Goal: Task Accomplishment & Management: Use online tool/utility

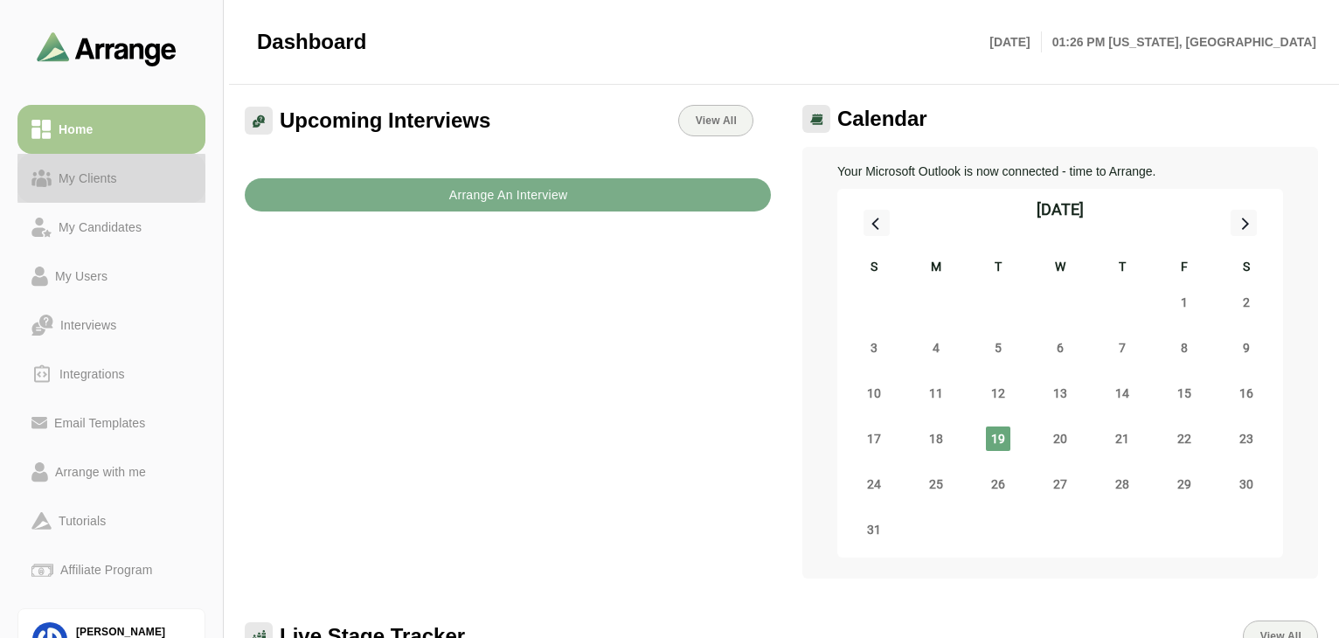
click at [76, 181] on div "My Clients" at bounding box center [88, 178] width 73 height 21
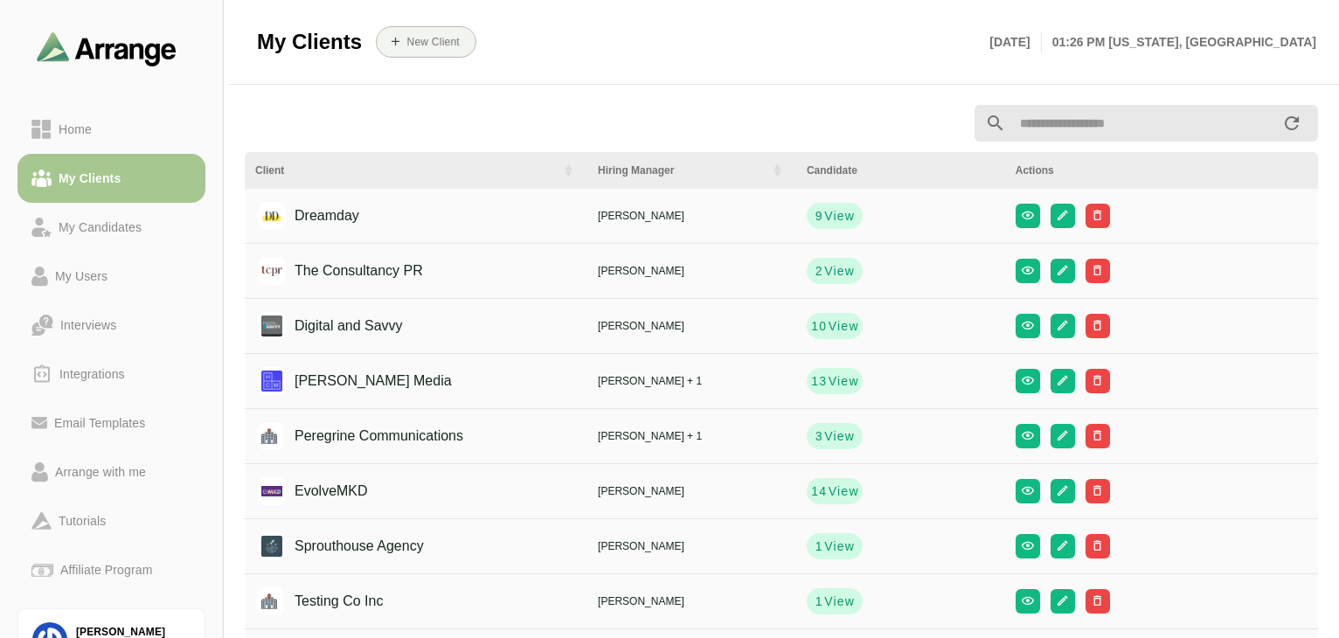
click at [1063, 118] on input "text" at bounding box center [1143, 123] width 275 height 37
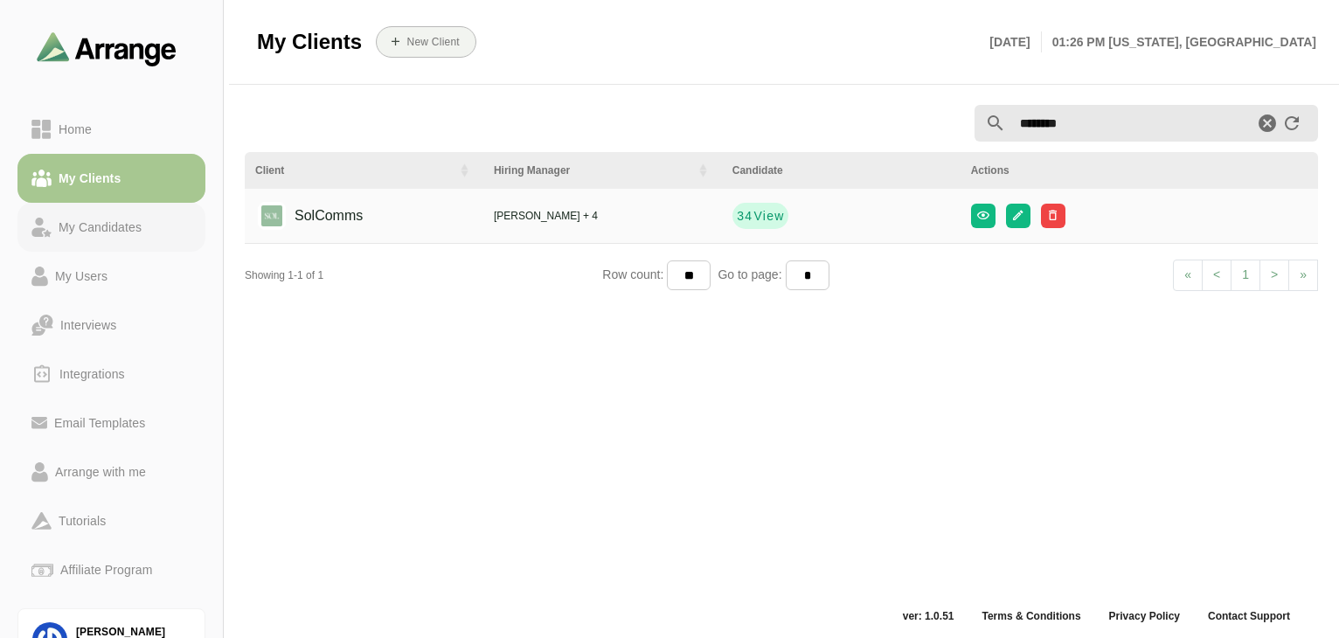
type input "********"
click at [111, 218] on div "My Candidates" at bounding box center [100, 227] width 97 height 21
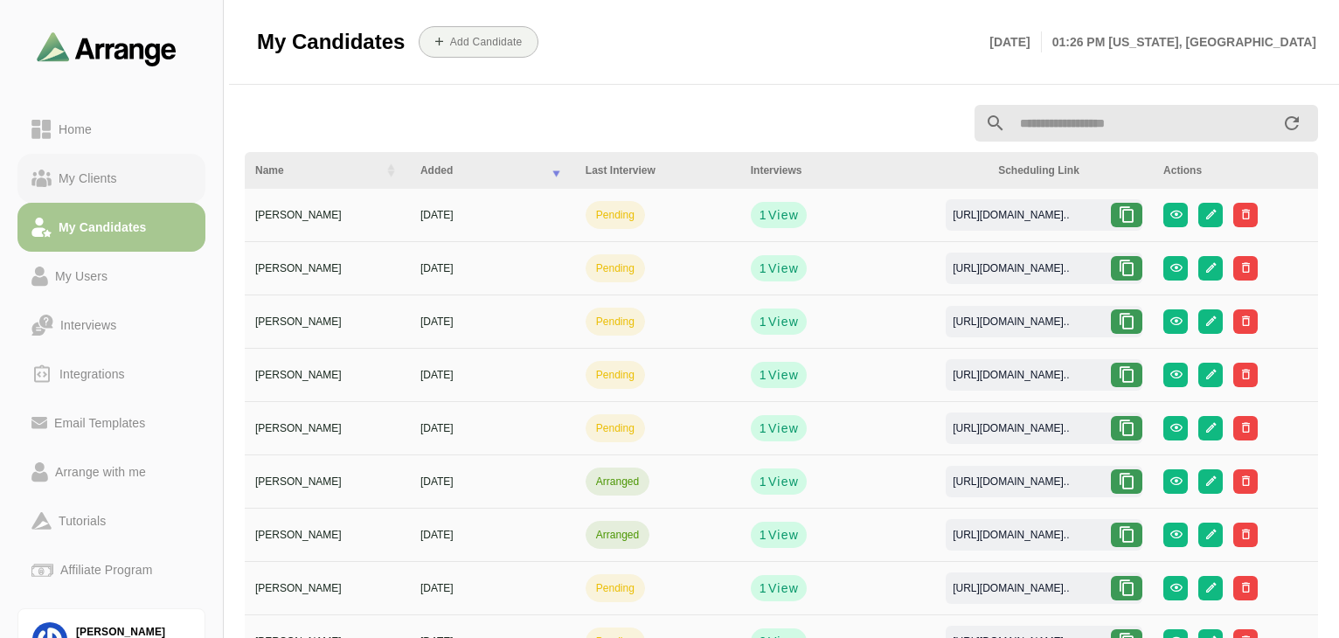
click at [92, 176] on div "My Clients" at bounding box center [88, 178] width 73 height 21
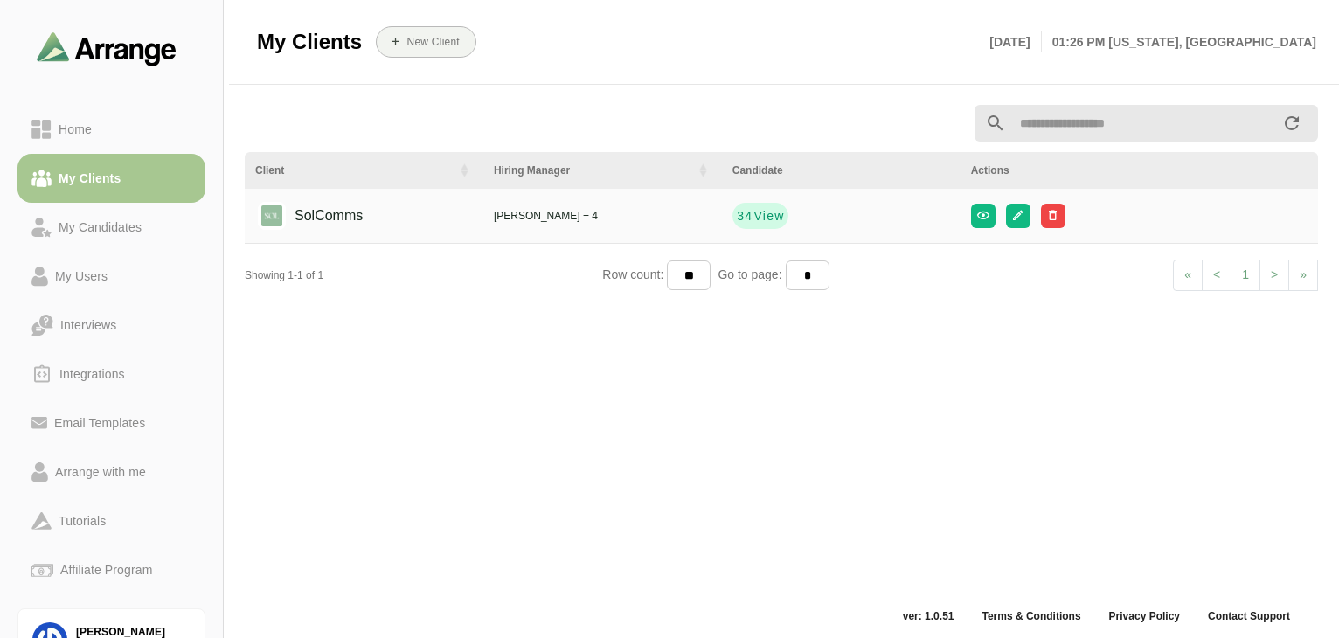
click at [1140, 129] on input "text" at bounding box center [1143, 123] width 275 height 37
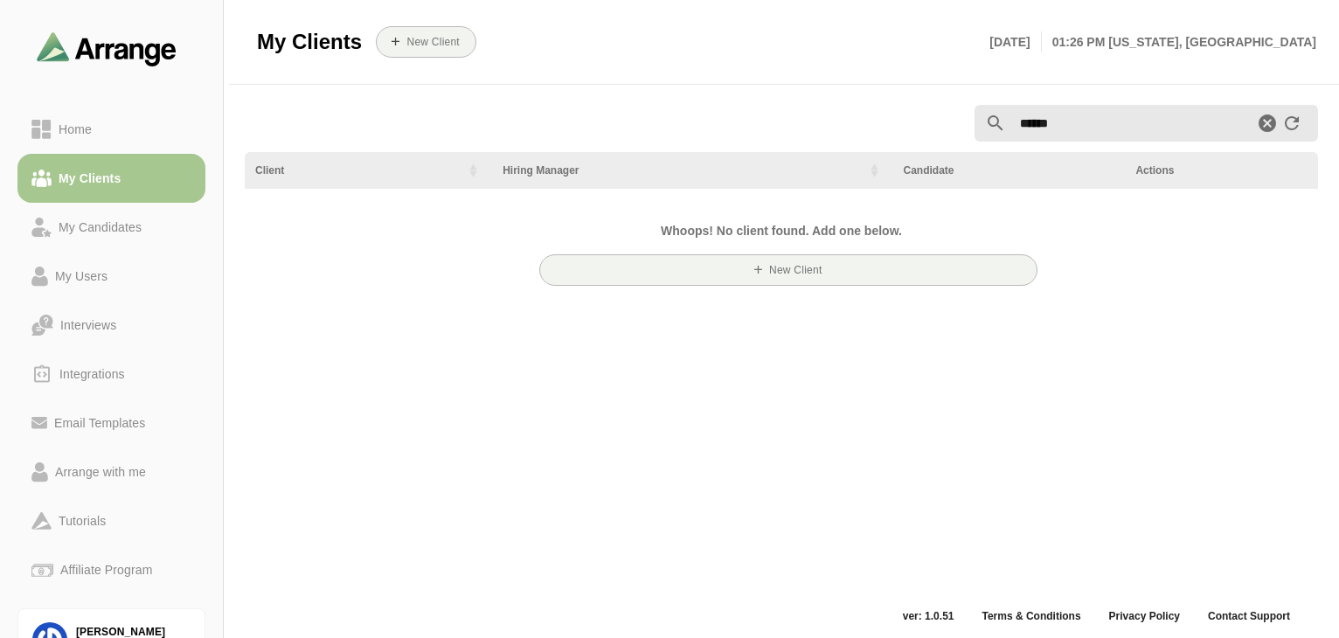
type input "******"
click at [110, 243] on link "My Candidates" at bounding box center [111, 227] width 188 height 49
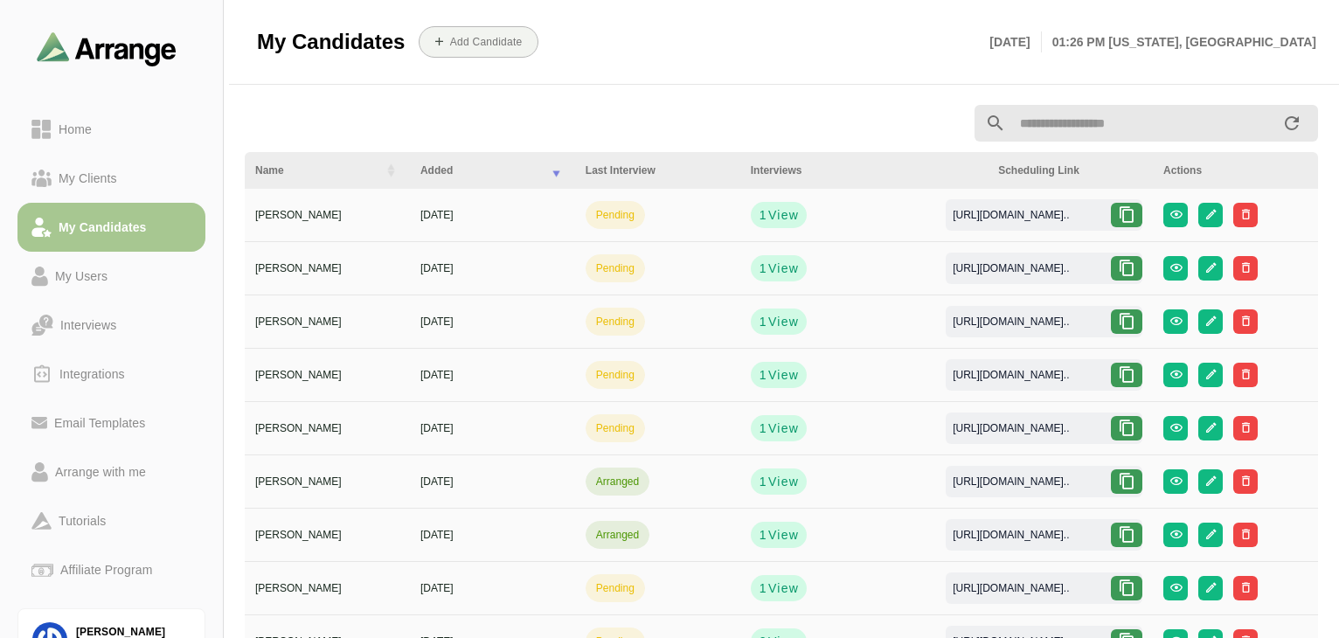
click at [1142, 124] on input "text" at bounding box center [1143, 123] width 275 height 37
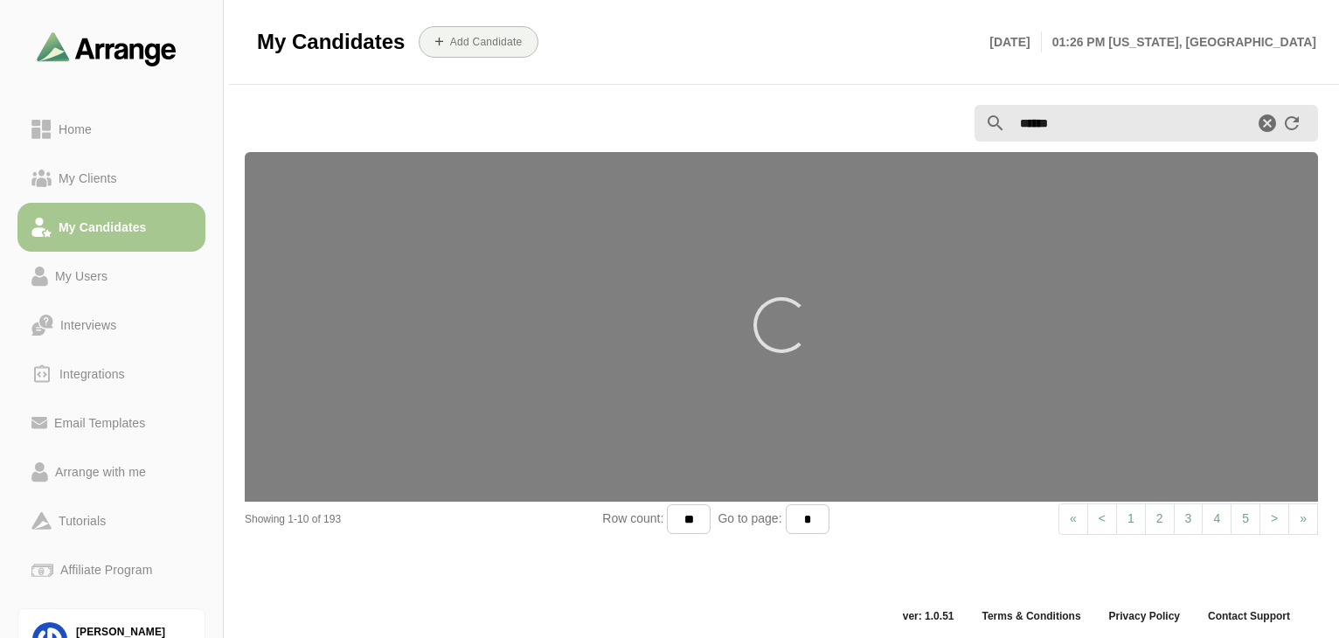
type input "******"
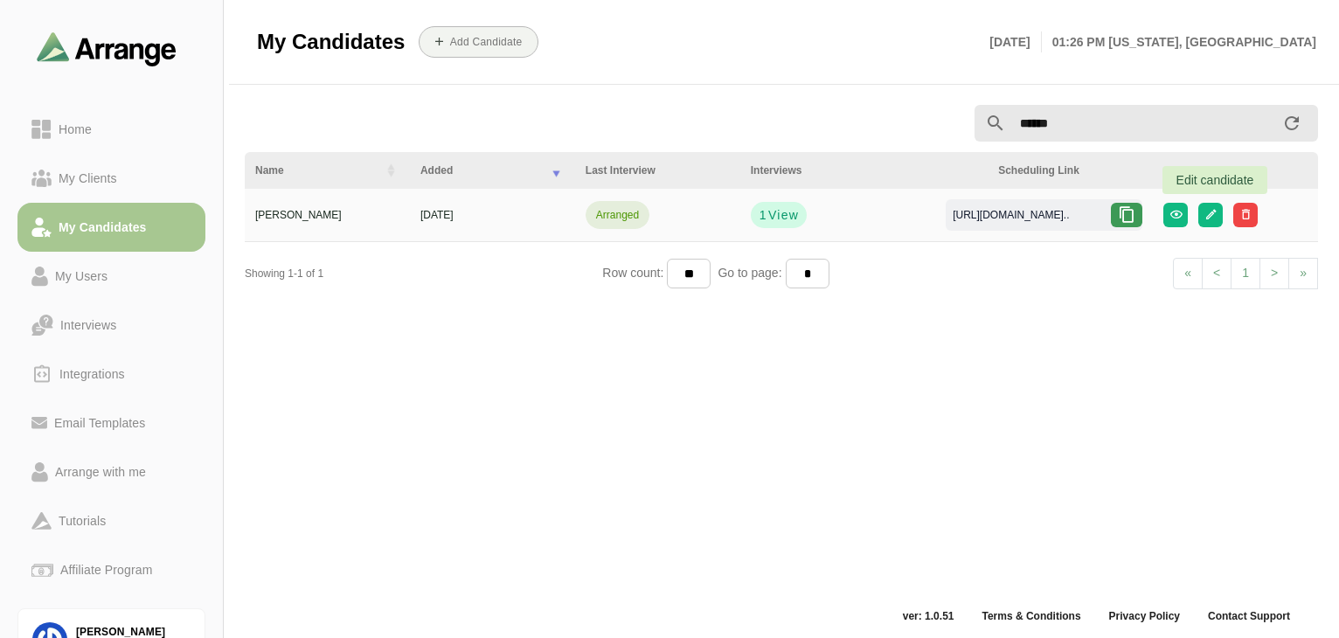
click at [1124, 219] on icon at bounding box center [1126, 214] width 17 height 17
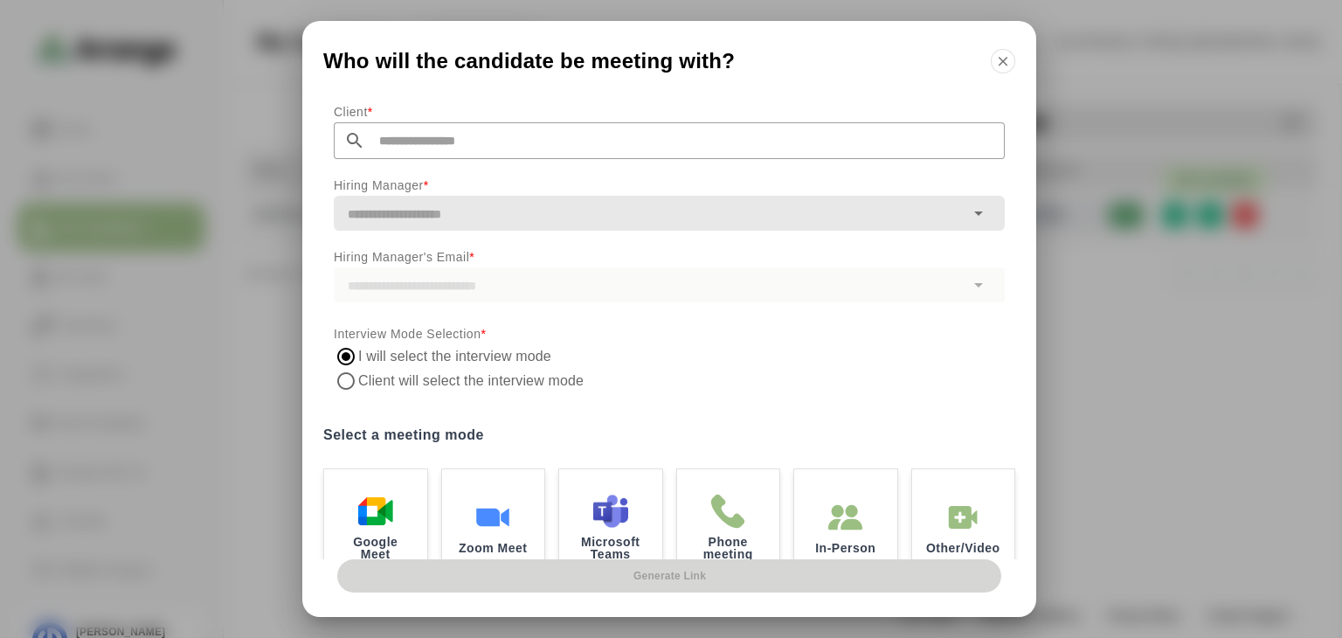
scroll to position [135, 0]
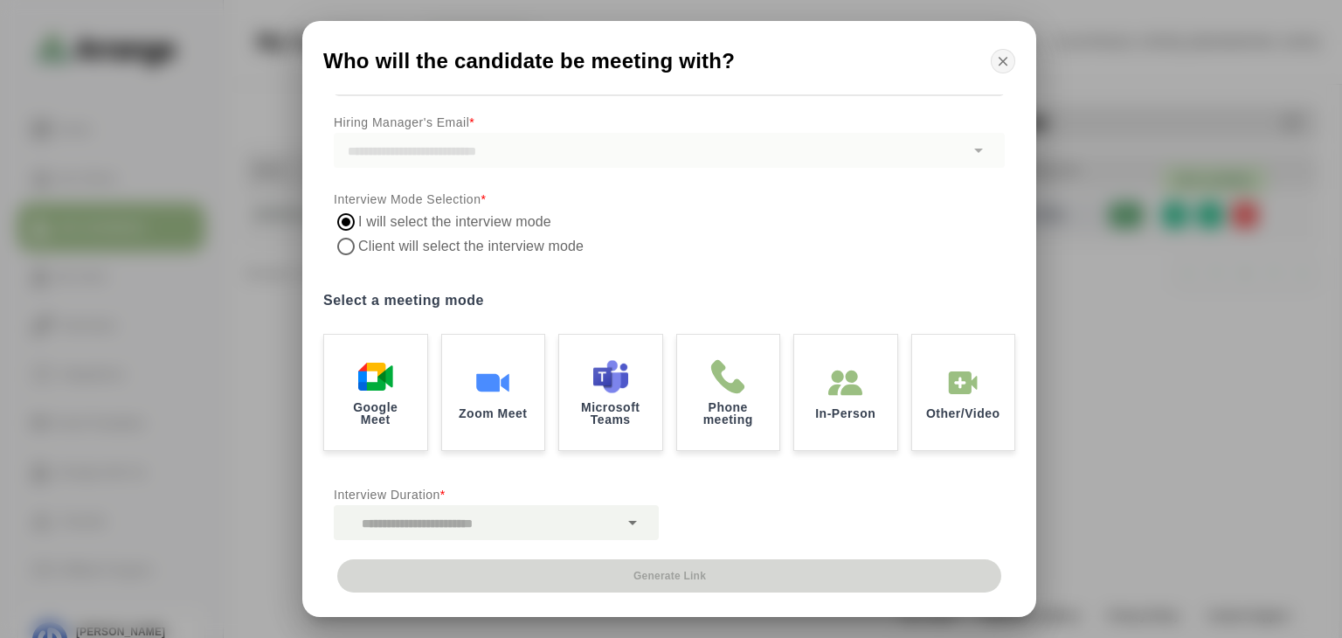
click at [1002, 61] on icon "button" at bounding box center [1003, 61] width 16 height 16
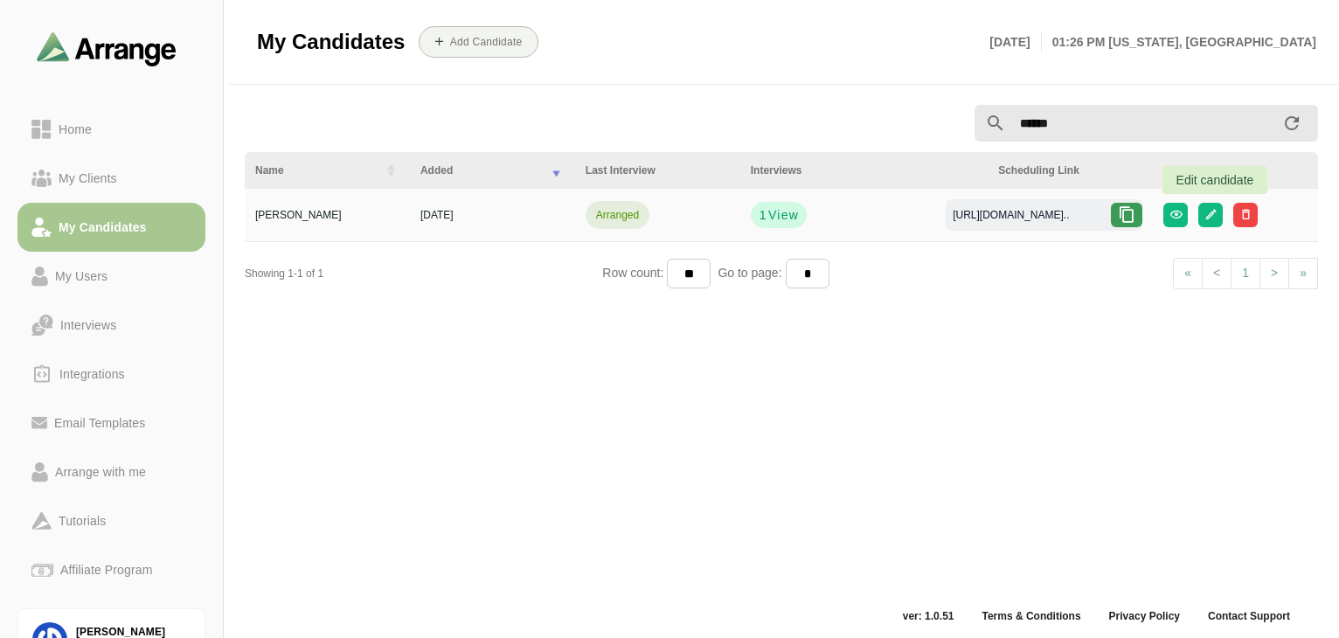
click at [1127, 218] on icon at bounding box center [1126, 214] width 17 height 17
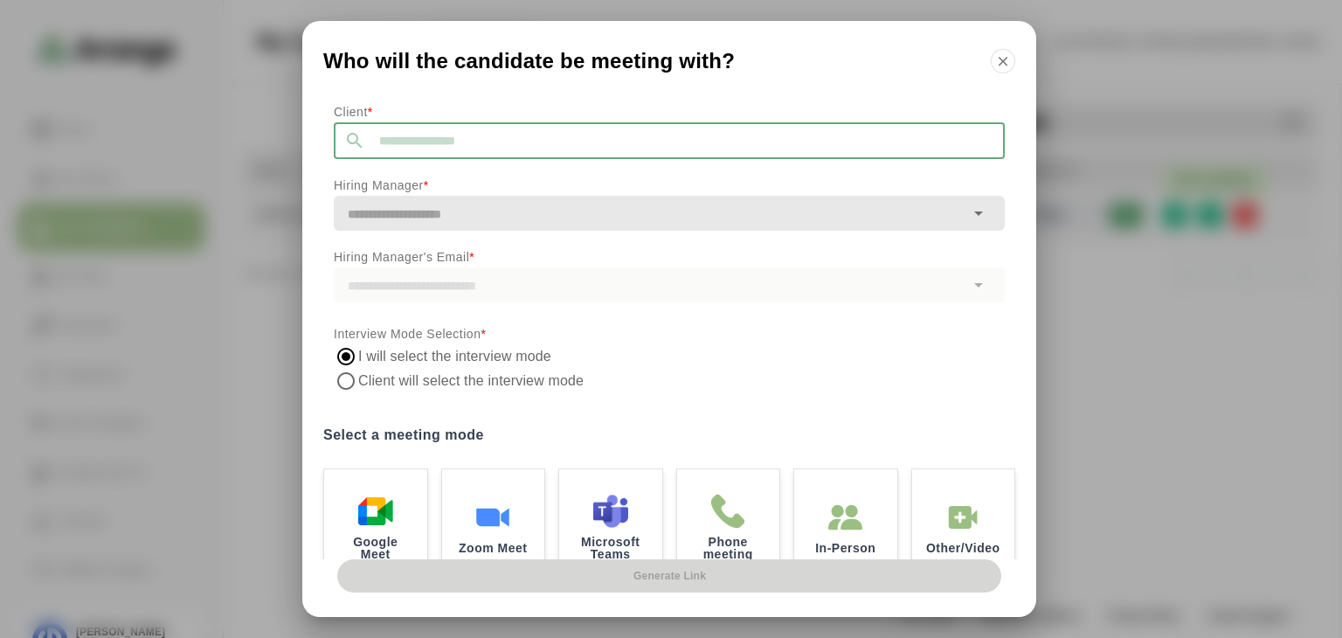
click at [517, 148] on input "text" at bounding box center [685, 140] width 640 height 37
click at [1004, 53] on icon "button" at bounding box center [1003, 61] width 16 height 16
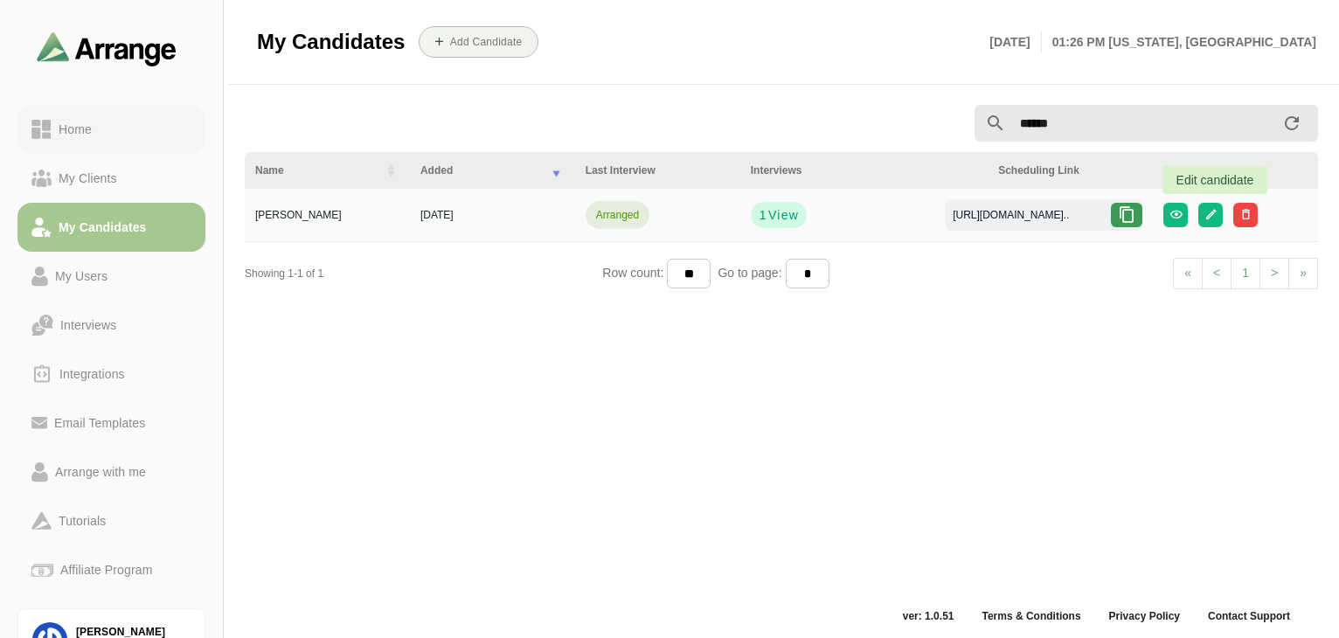
click at [105, 137] on div "Home" at bounding box center [111, 129] width 160 height 21
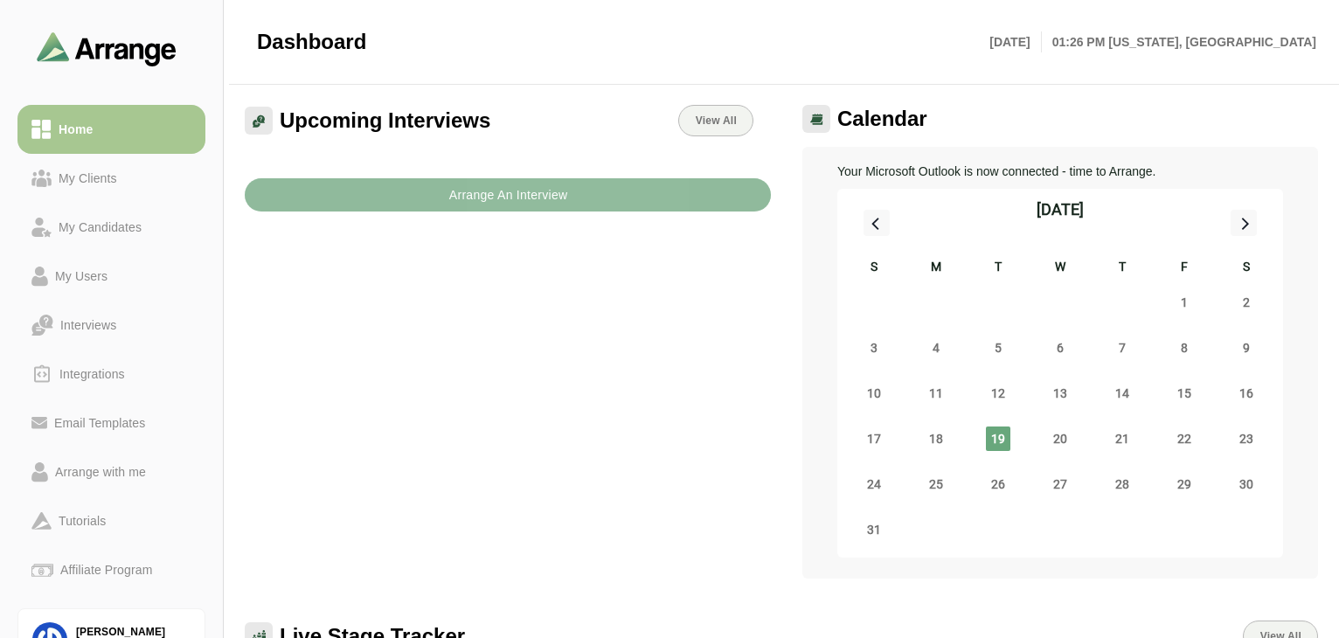
click at [543, 200] on b "Arrange An Interview" at bounding box center [508, 194] width 120 height 33
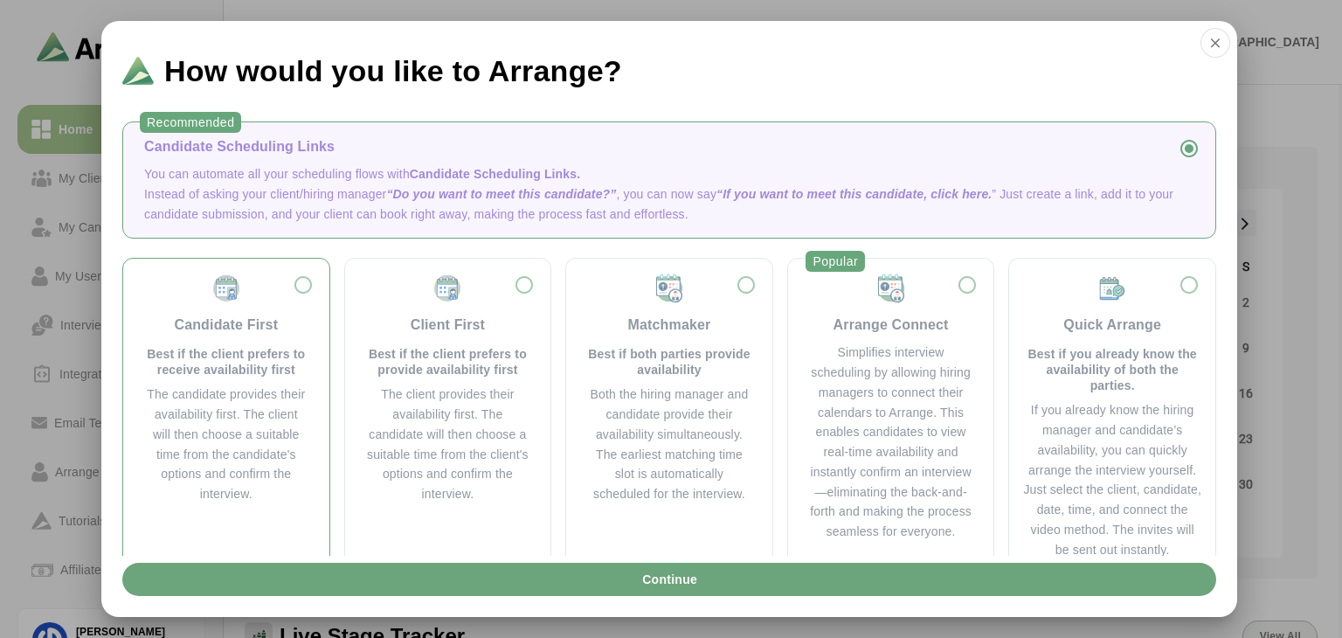
click at [309, 293] on div "Candidate First Best if the client prefers to receive availability first The ca…" at bounding box center [226, 389] width 178 height 232
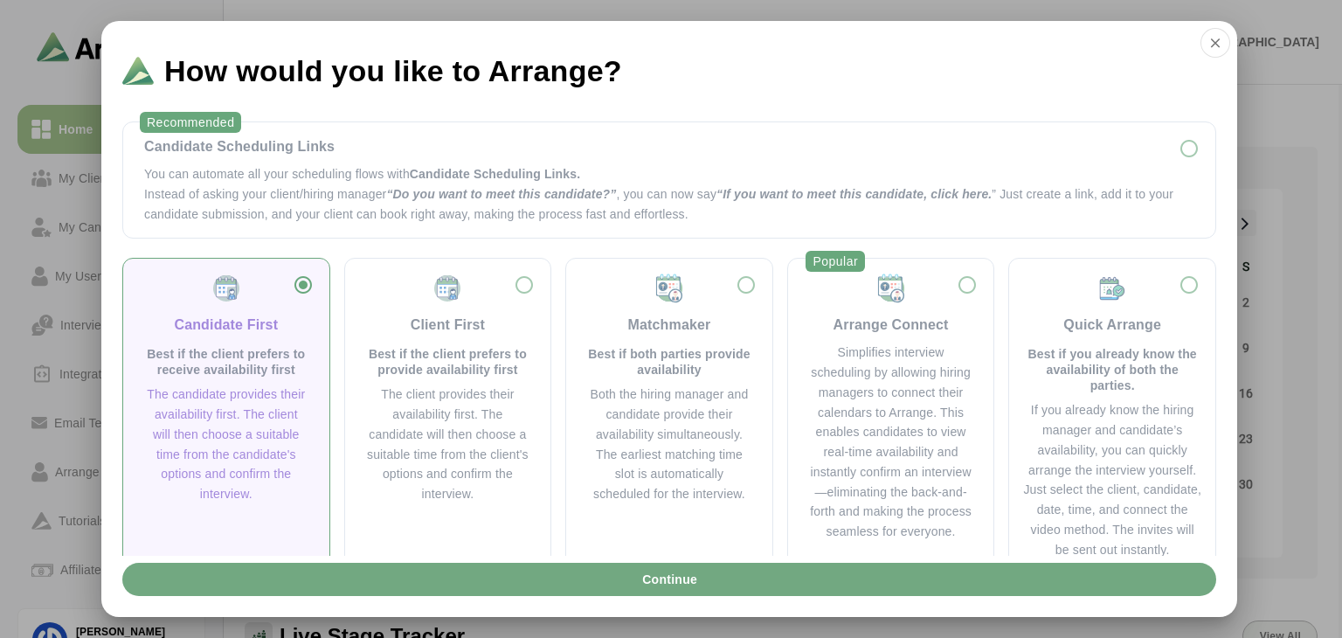
click at [664, 580] on span "Continue" at bounding box center [669, 579] width 56 height 33
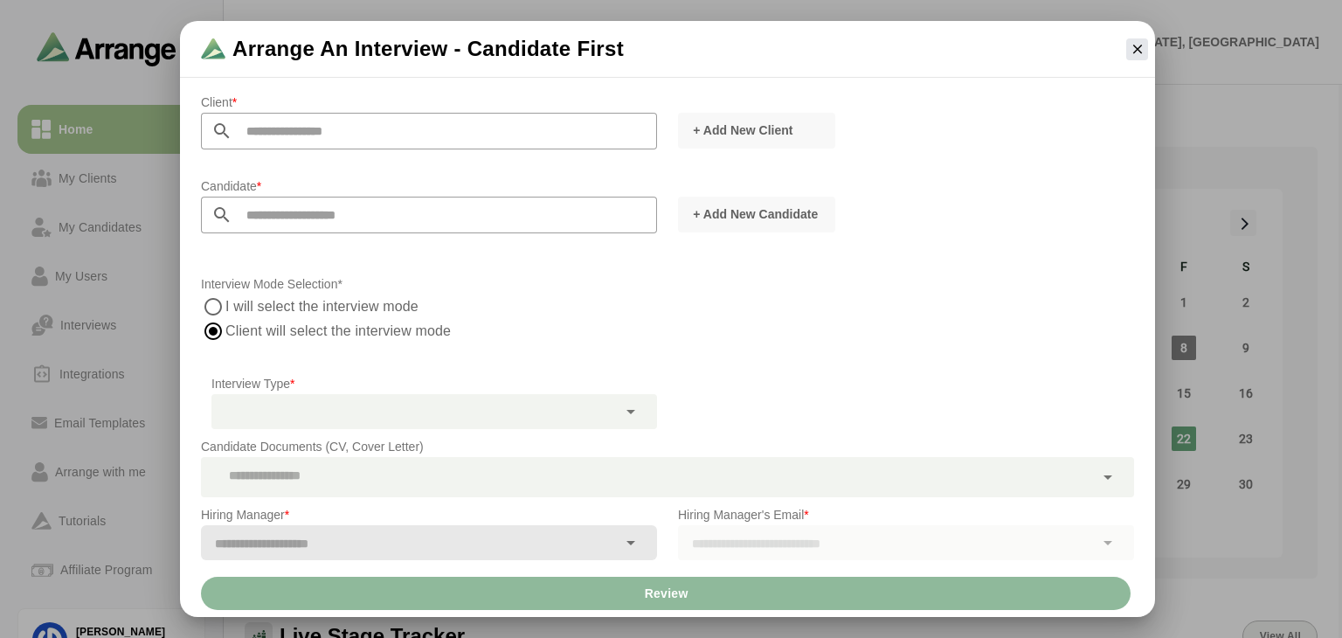
click at [388, 140] on input "text" at bounding box center [444, 131] width 425 height 37
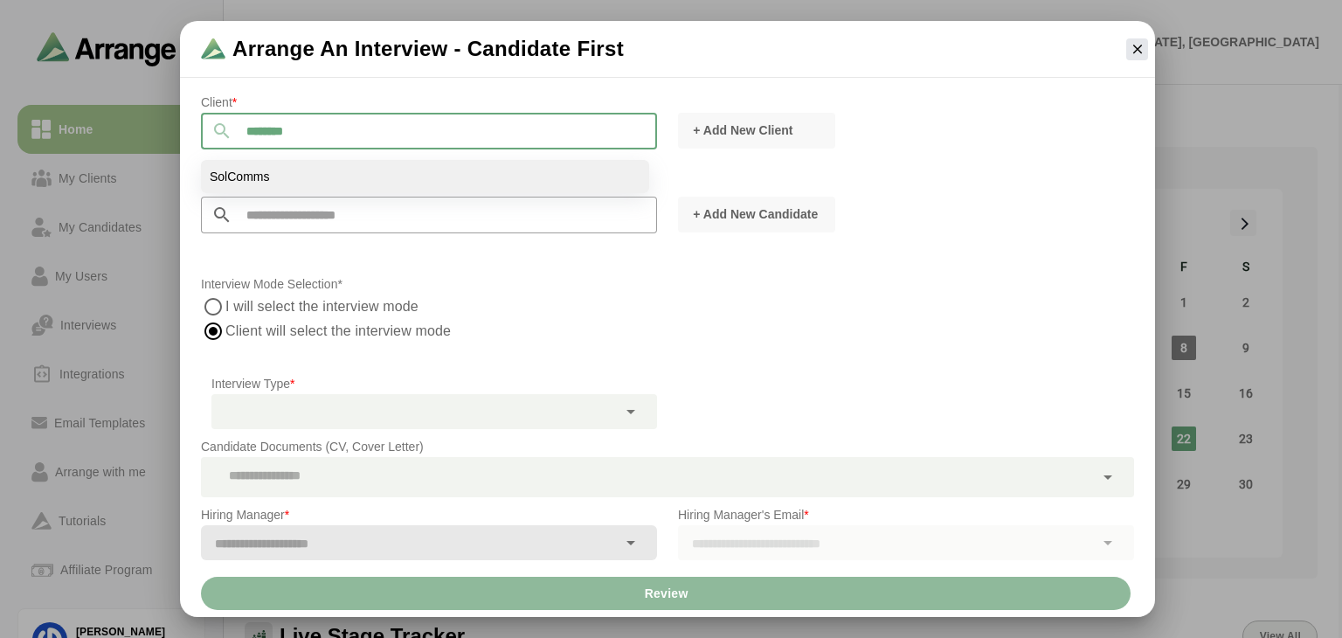
type input "********"
click at [339, 170] on li "SolComms" at bounding box center [425, 176] width 448 height 33
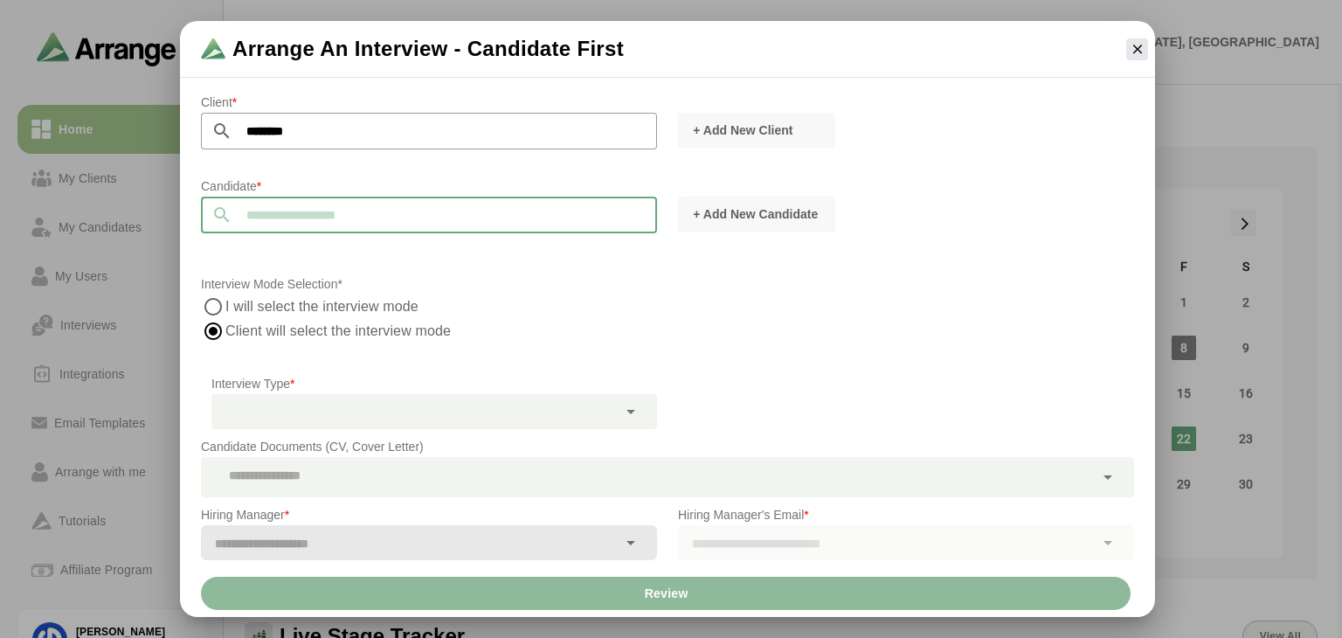
click at [318, 207] on input "text" at bounding box center [444, 215] width 425 height 37
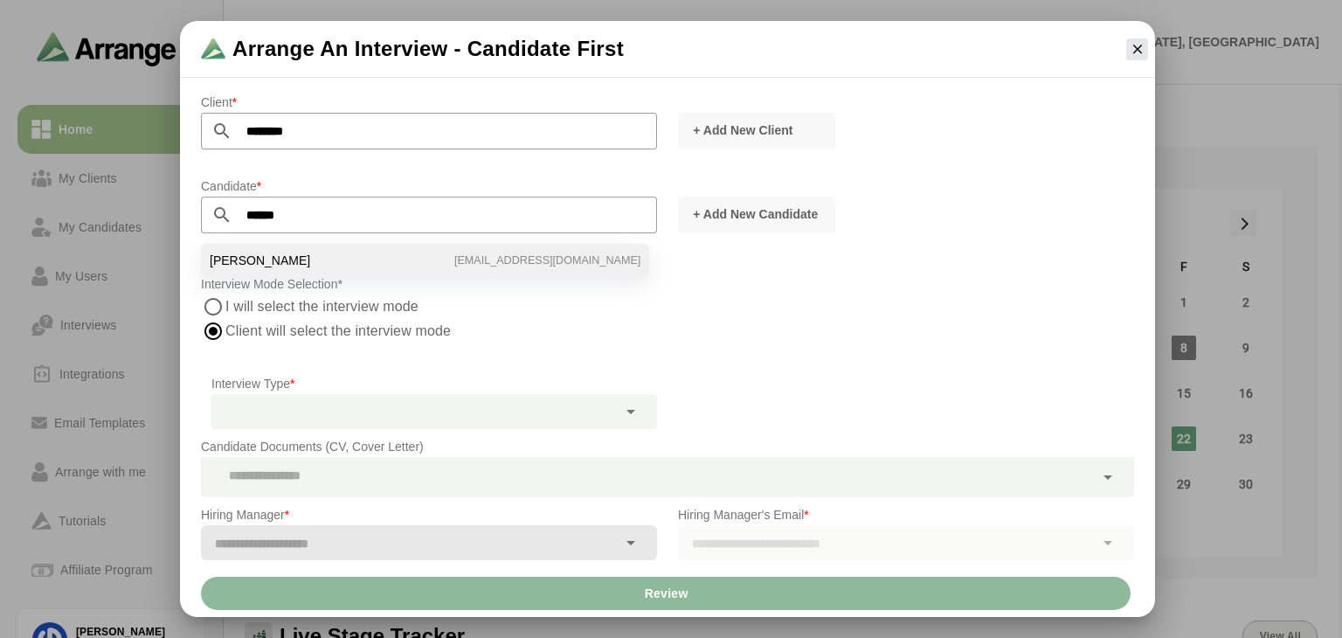
click at [302, 249] on li "[PERSON_NAME] [EMAIL_ADDRESS][DOMAIN_NAME]" at bounding box center [425, 260] width 448 height 33
type input "**********"
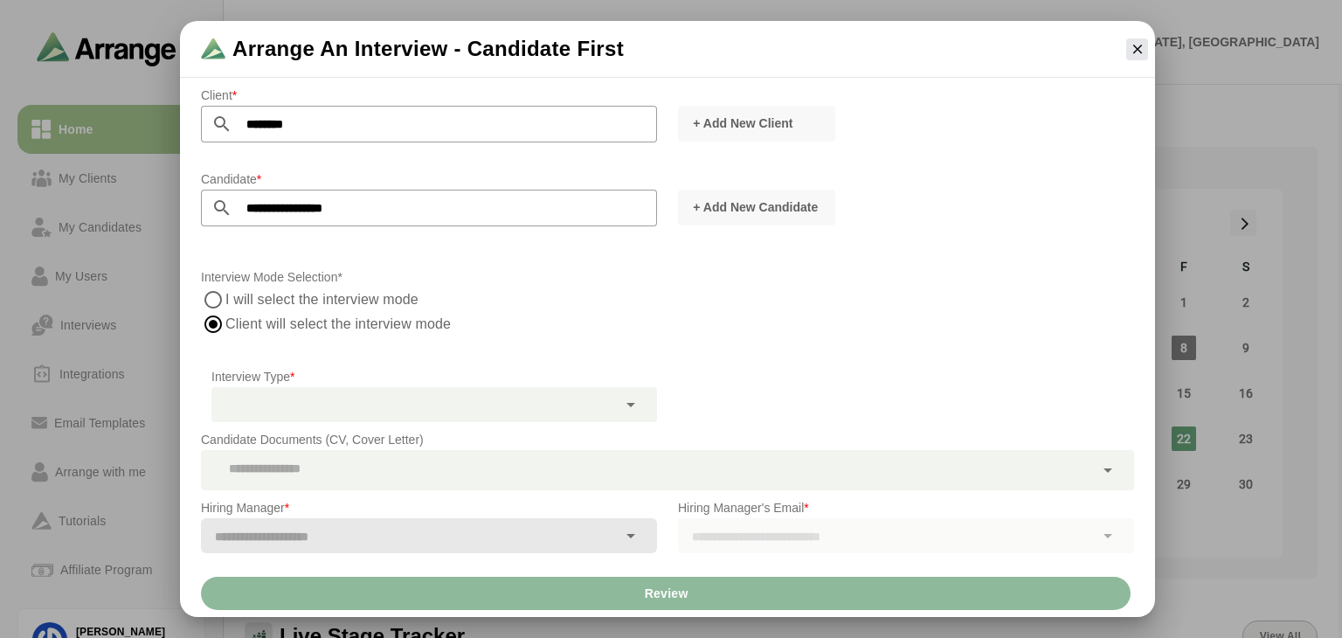
scroll to position [5, 0]
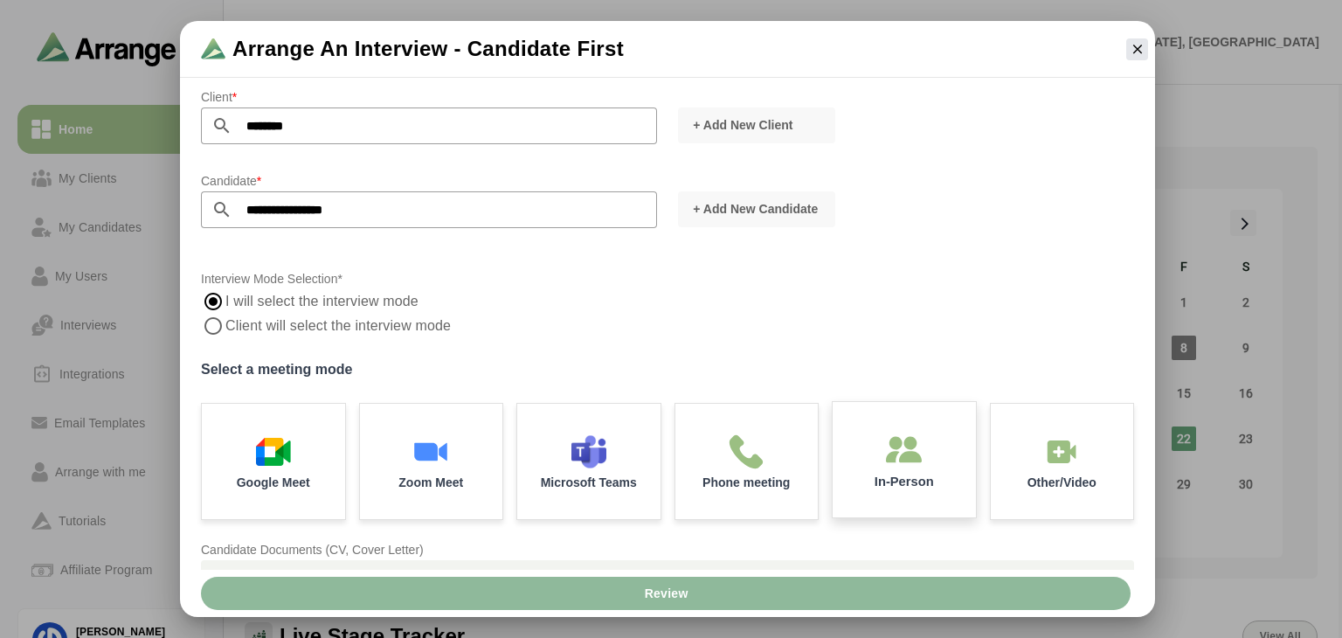
click at [918, 475] on p "In-Person" at bounding box center [904, 481] width 59 height 13
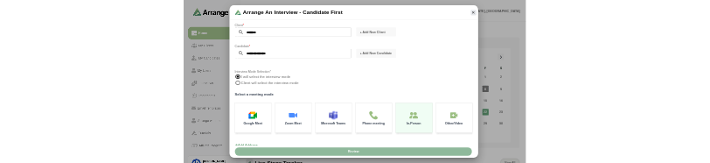
scroll to position [385, 0]
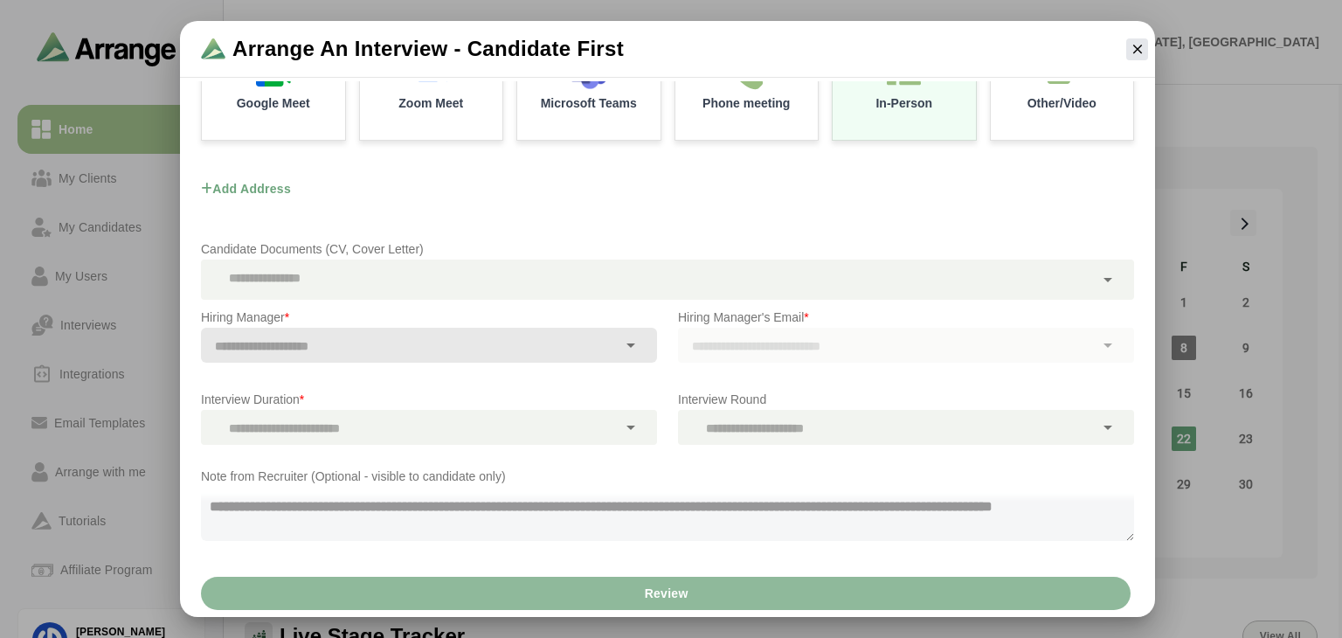
click at [263, 174] on button "Add address" at bounding box center [246, 188] width 90 height 51
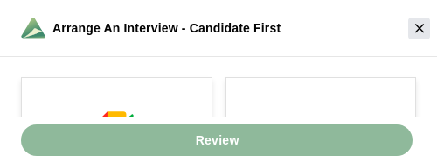
click at [433, 159] on div "Review" at bounding box center [218, 139] width 437 height 45
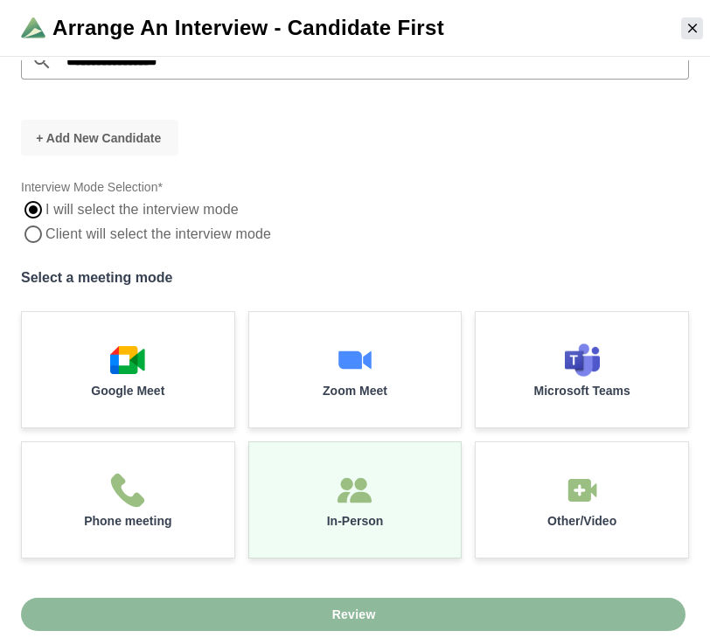
scroll to position [179, 0]
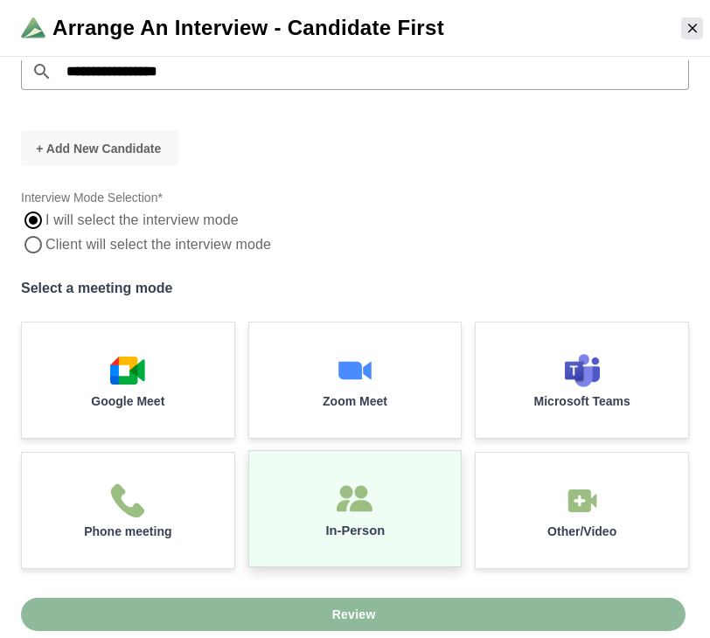
click at [358, 505] on img at bounding box center [354, 498] width 37 height 37
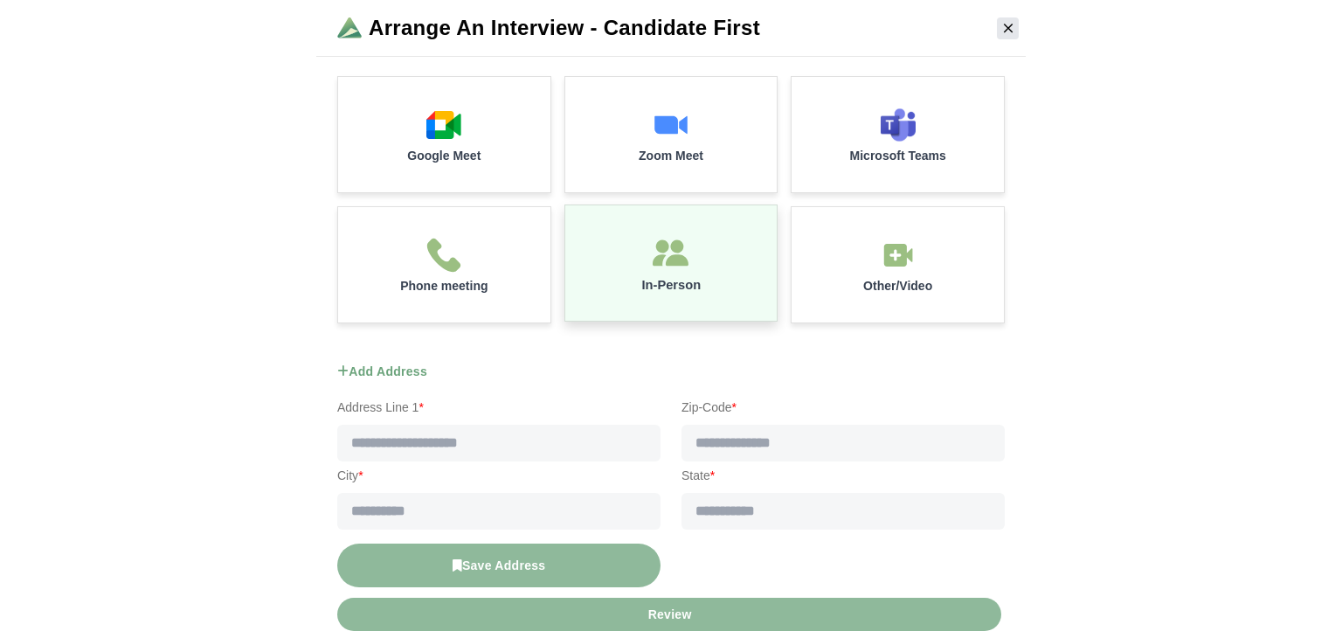
scroll to position [552, 0]
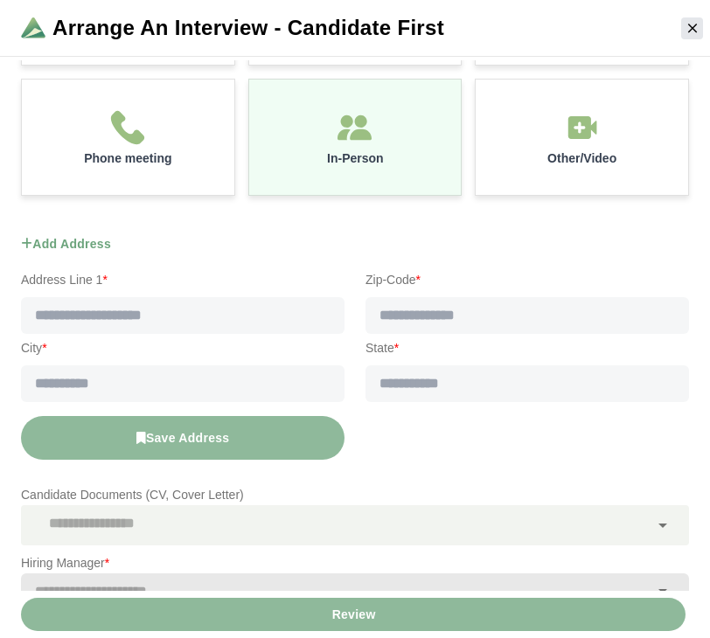
click at [140, 309] on input "text" at bounding box center [182, 315] width 323 height 37
type input "**********"
click at [445, 315] on input "text" at bounding box center [526, 315] width 323 height 37
type input "*****"
click at [184, 377] on input "text" at bounding box center [182, 383] width 323 height 37
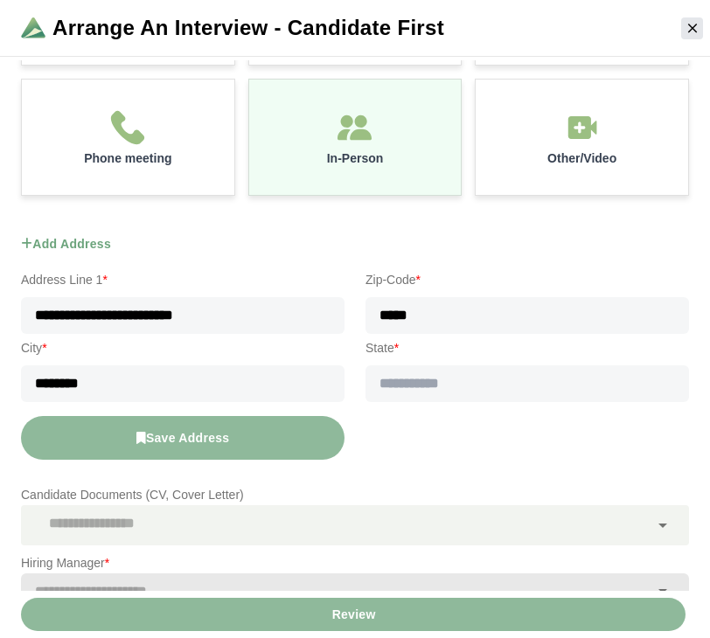
type input "********"
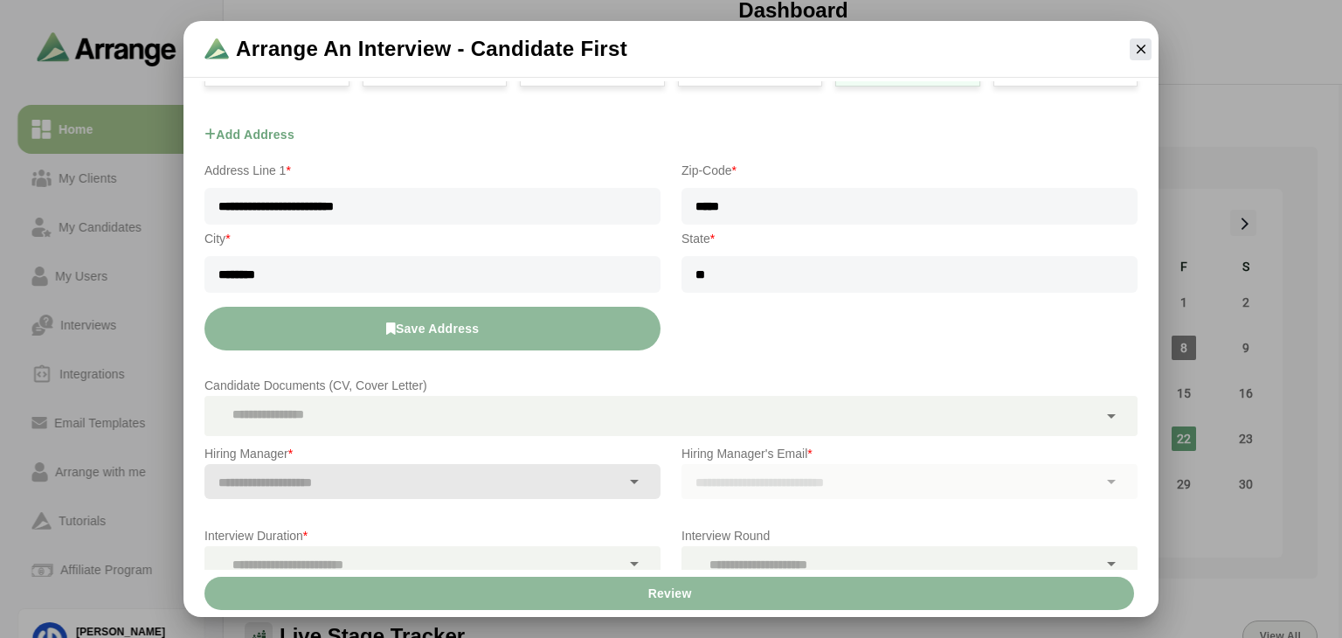
scroll to position [576, 0]
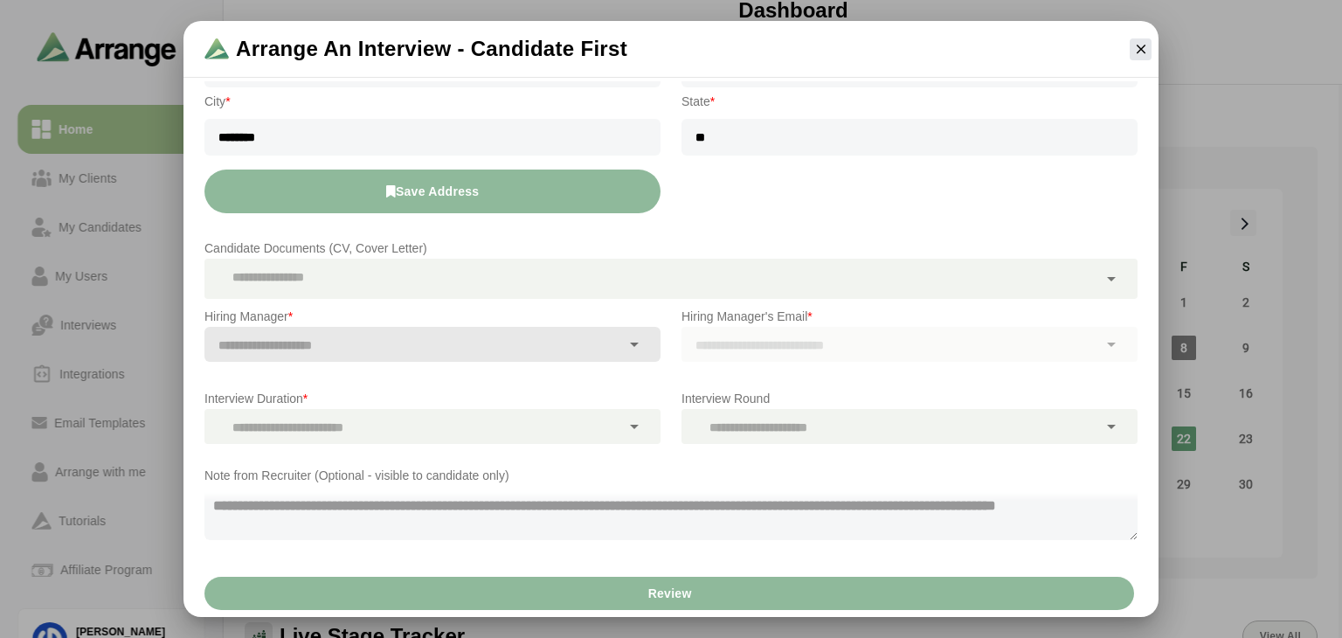
type input "**"
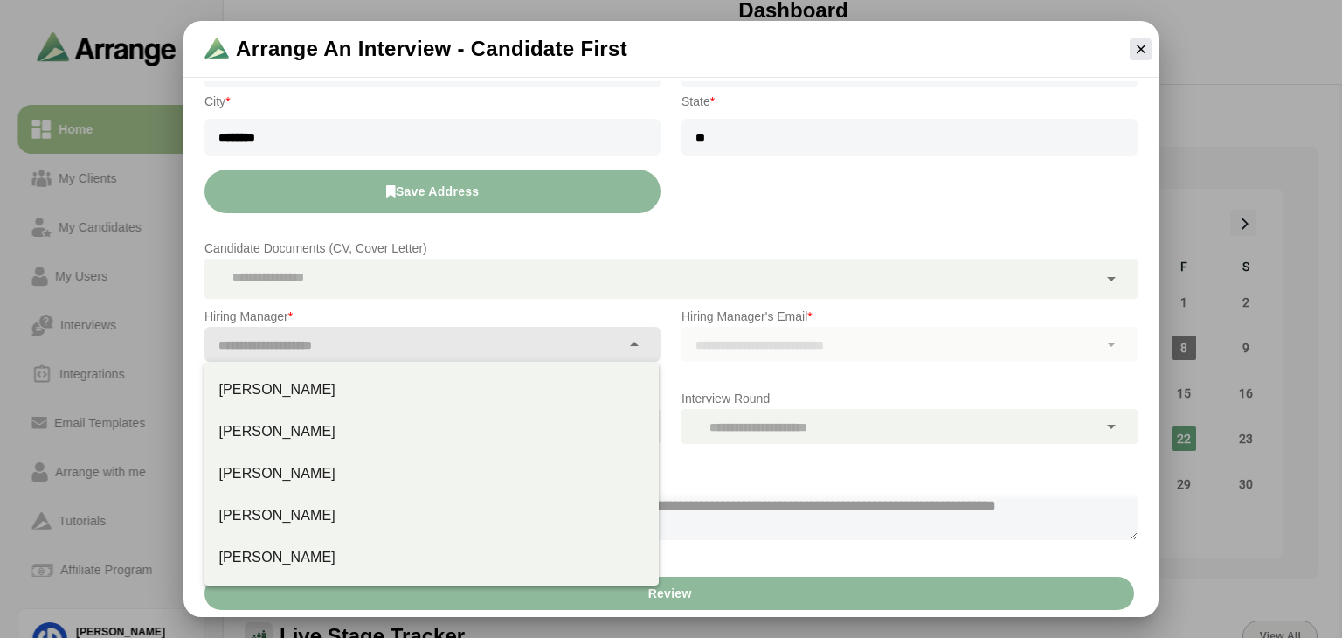
click at [468, 350] on input "text" at bounding box center [413, 345] width 416 height 24
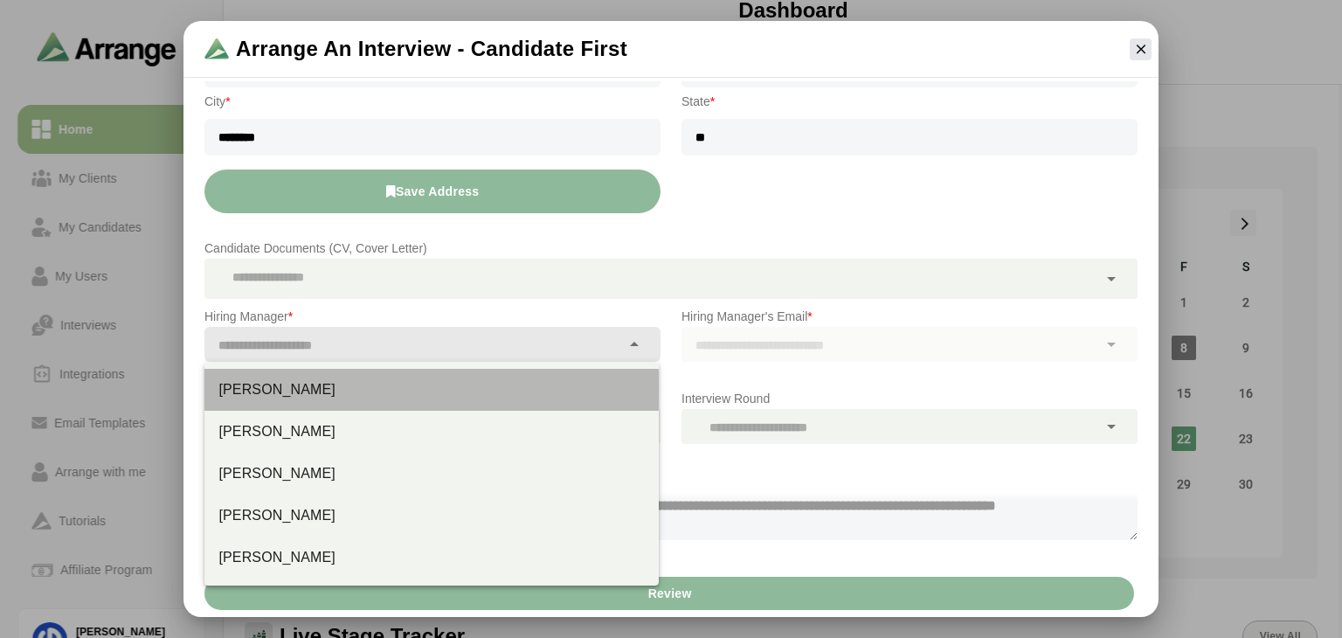
click at [307, 399] on div "[PERSON_NAME]" at bounding box center [431, 389] width 426 height 21
type input "**********"
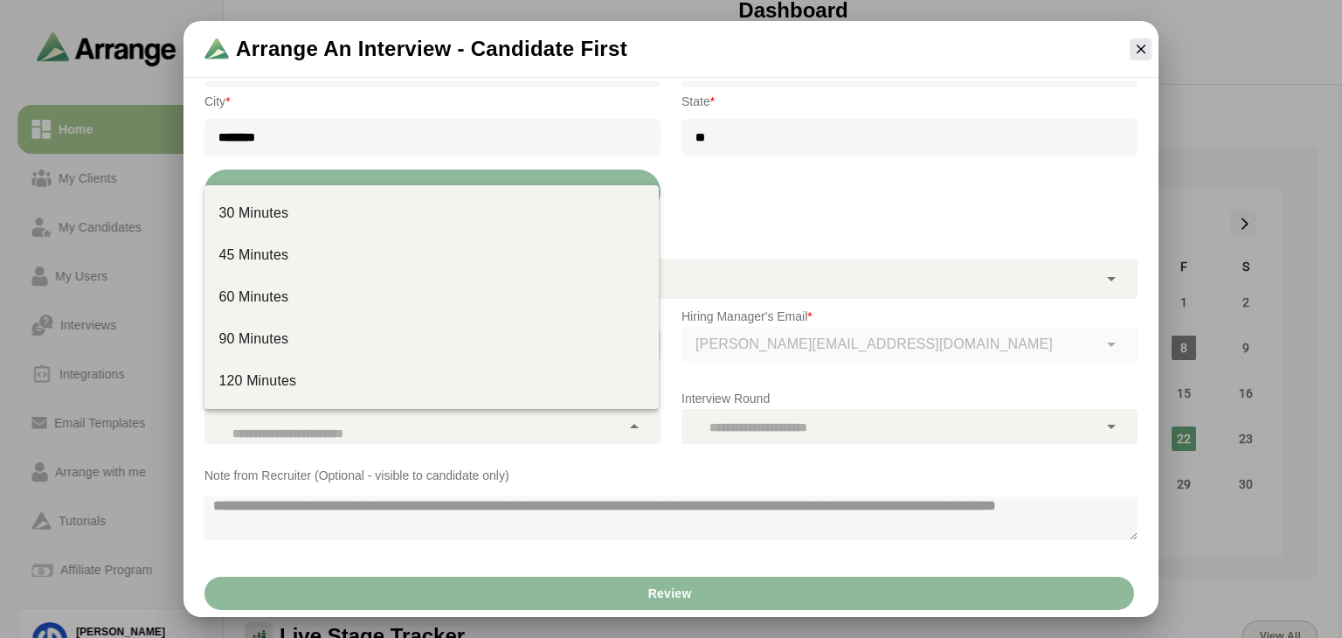
click at [558, 423] on div at bounding box center [413, 426] width 416 height 35
click at [322, 216] on div "30 Minutes" at bounding box center [431, 213] width 426 height 21
type input "**"
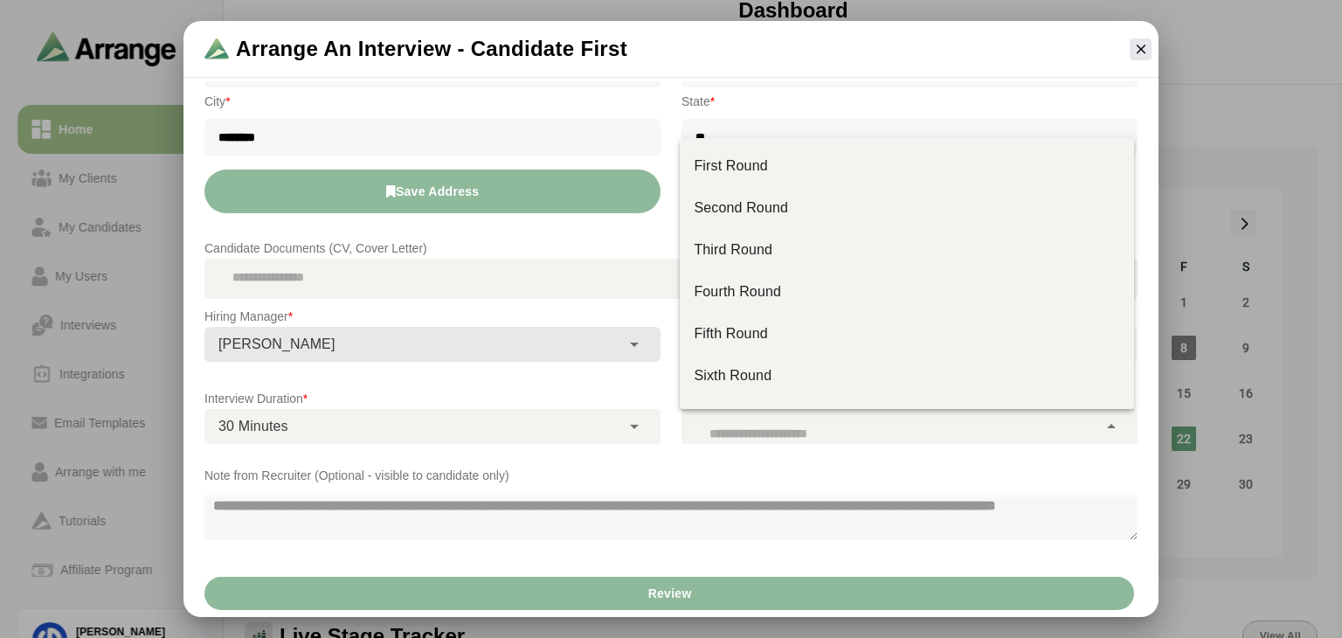
click at [713, 416] on div at bounding box center [890, 426] width 416 height 35
click at [739, 206] on div "Second Round" at bounding box center [907, 208] width 426 height 21
type input "**"
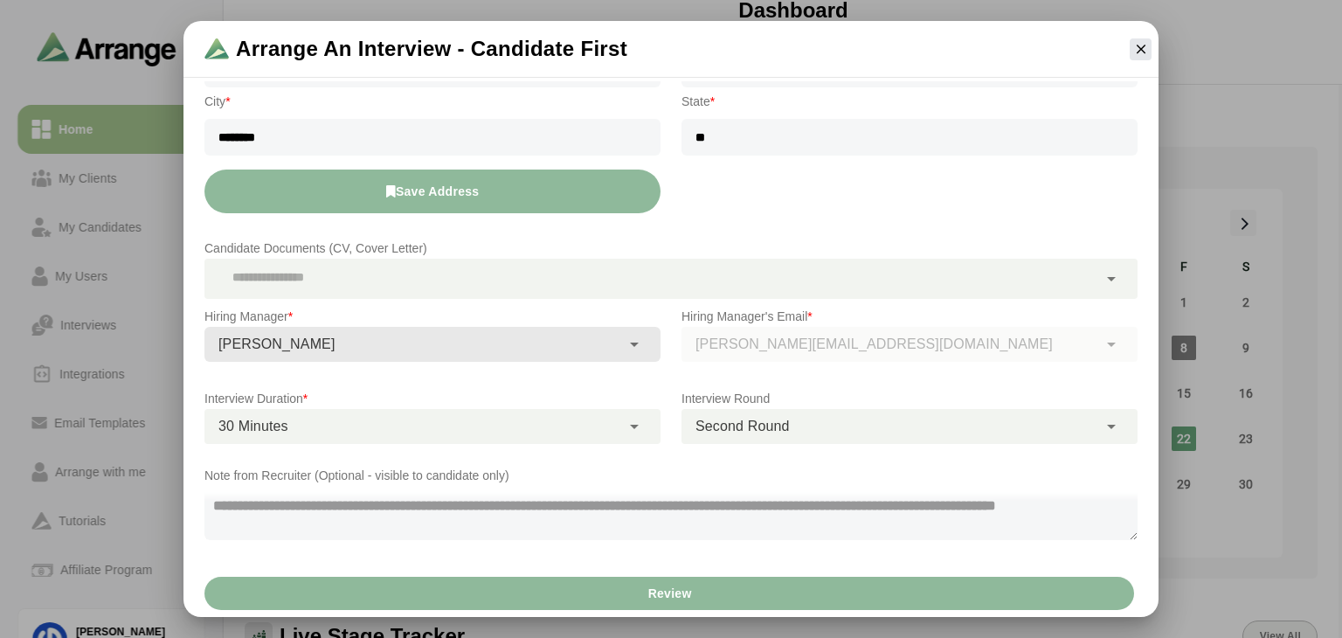
click at [494, 508] on textarea at bounding box center [671, 513] width 933 height 54
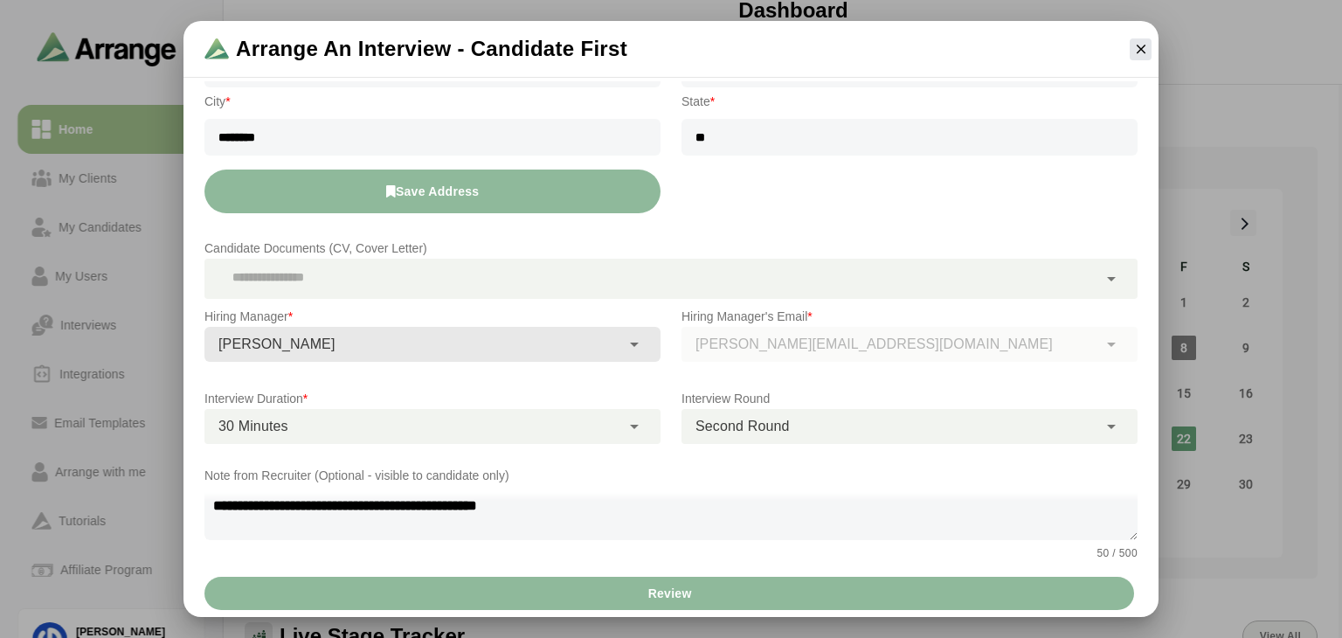
type textarea "**********"
click at [689, 588] on div "Review" at bounding box center [671, 593] width 975 height 47
click at [658, 612] on div "Review" at bounding box center [671, 593] width 975 height 47
click at [679, 593] on div "Review" at bounding box center [671, 593] width 975 height 47
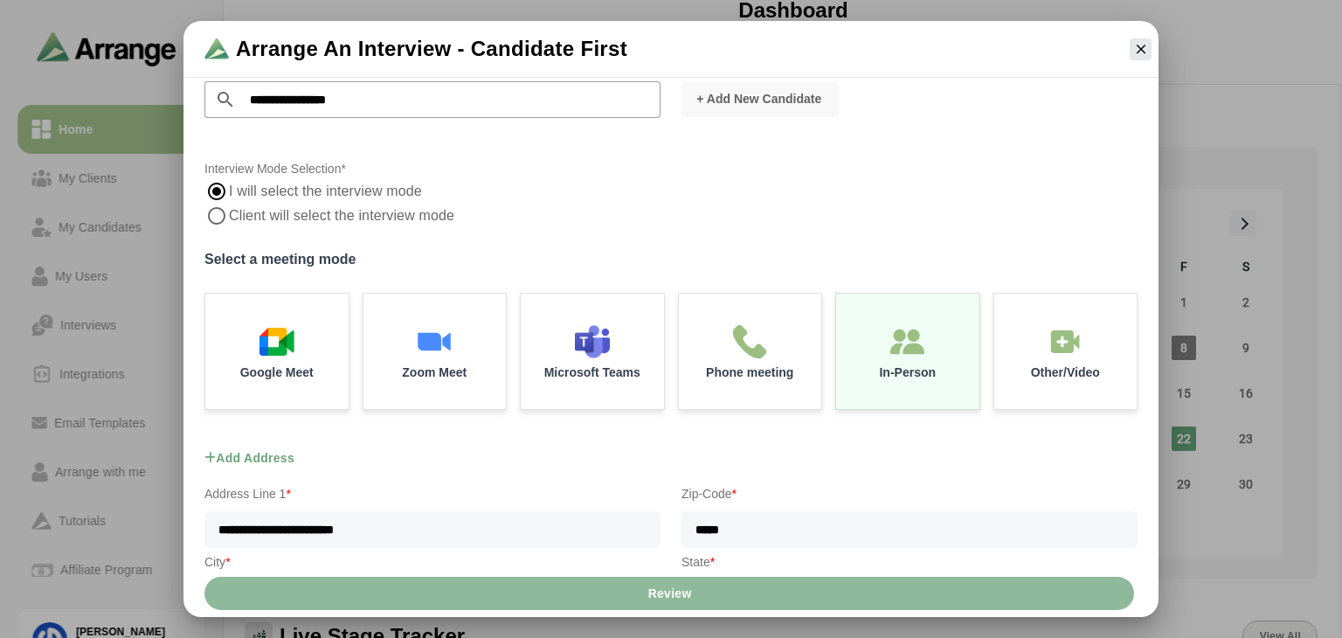
scroll to position [122, 0]
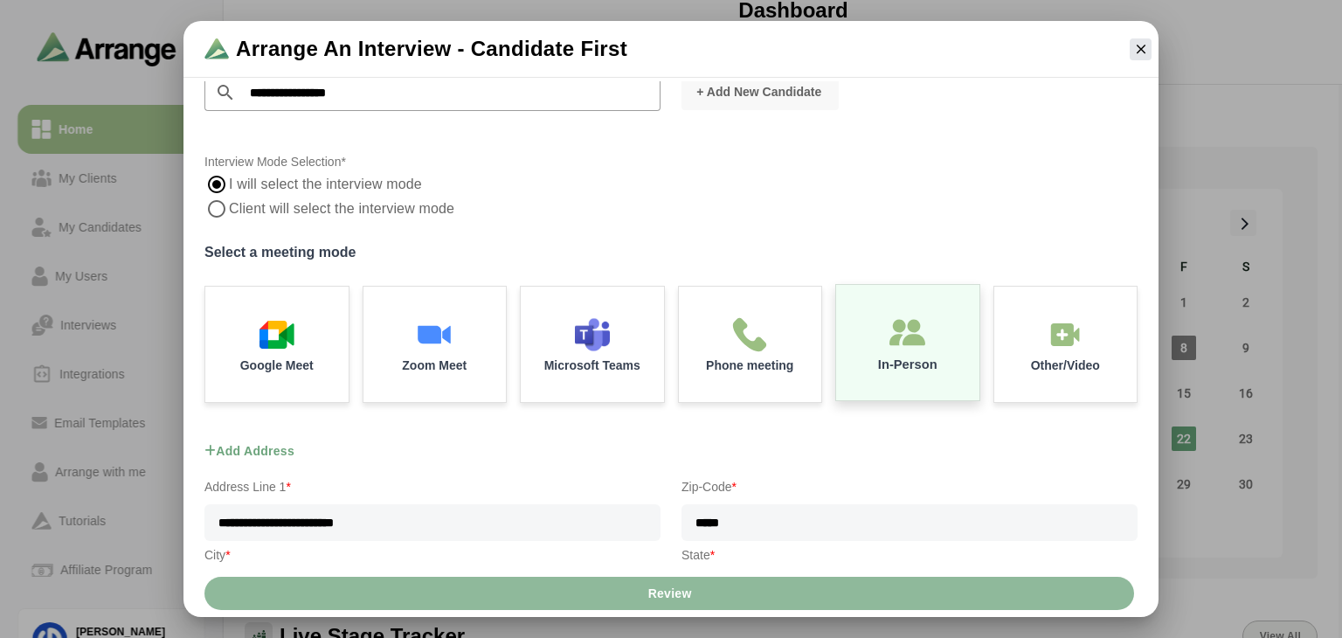
click at [867, 336] on div "In-Person" at bounding box center [908, 342] width 150 height 121
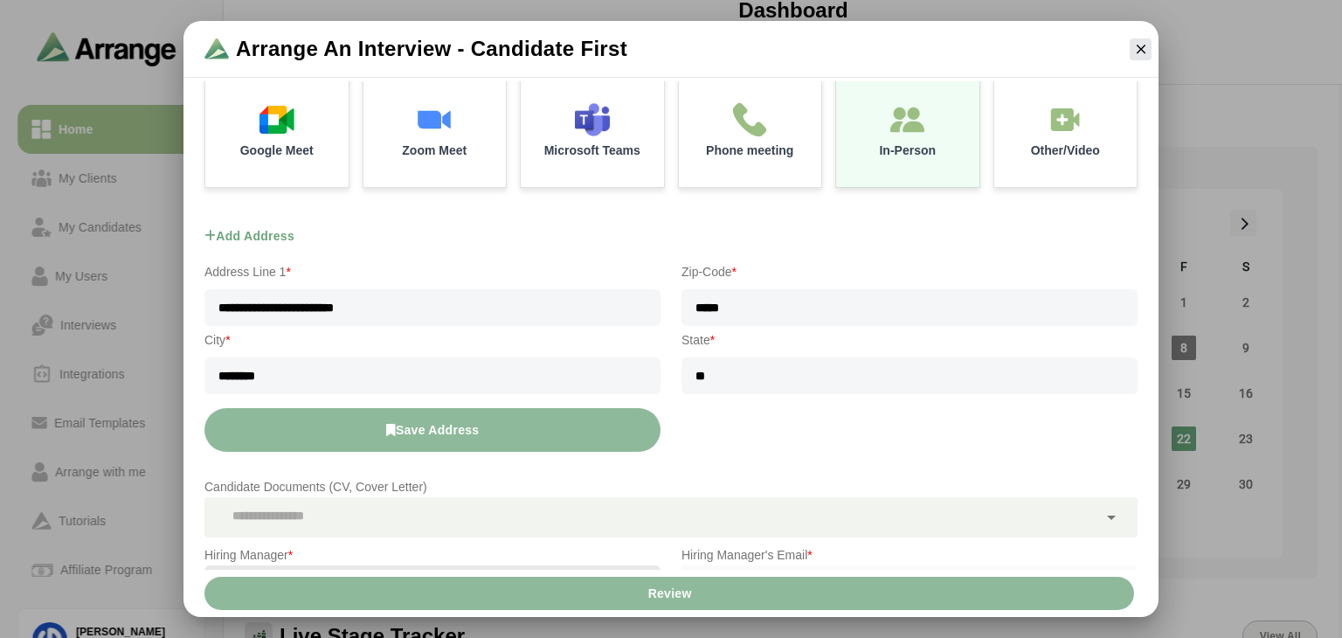
scroll to position [339, 0]
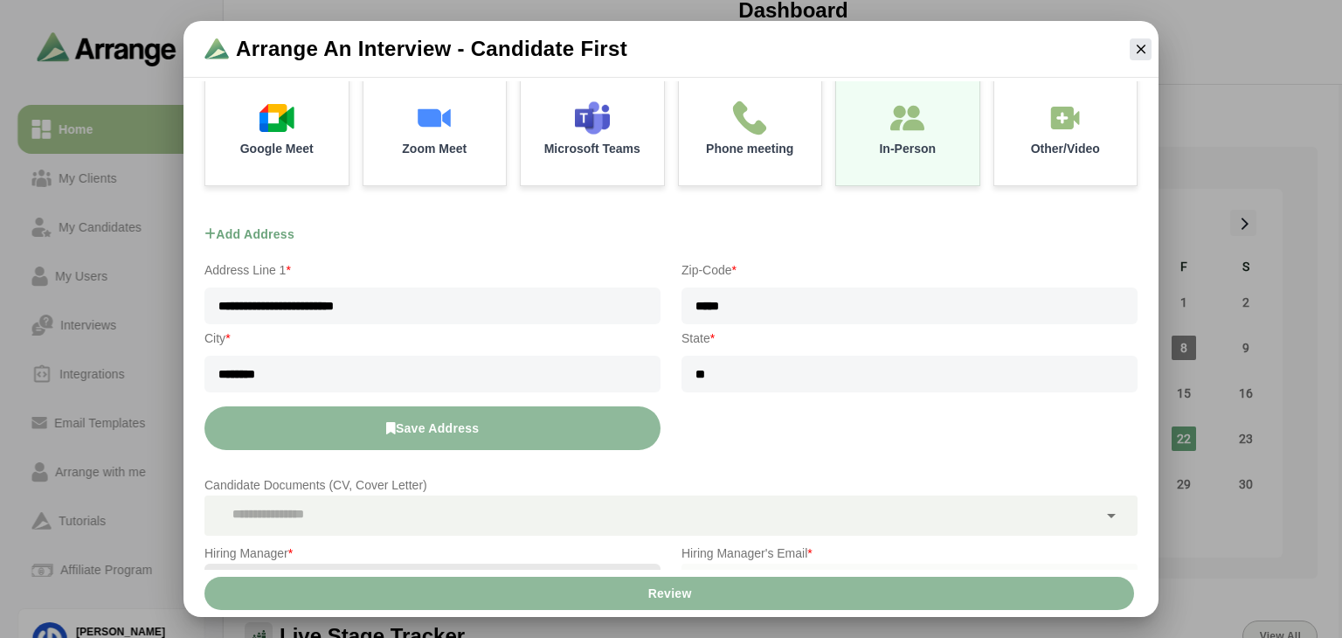
click at [495, 418] on button "Save Address" at bounding box center [433, 428] width 456 height 44
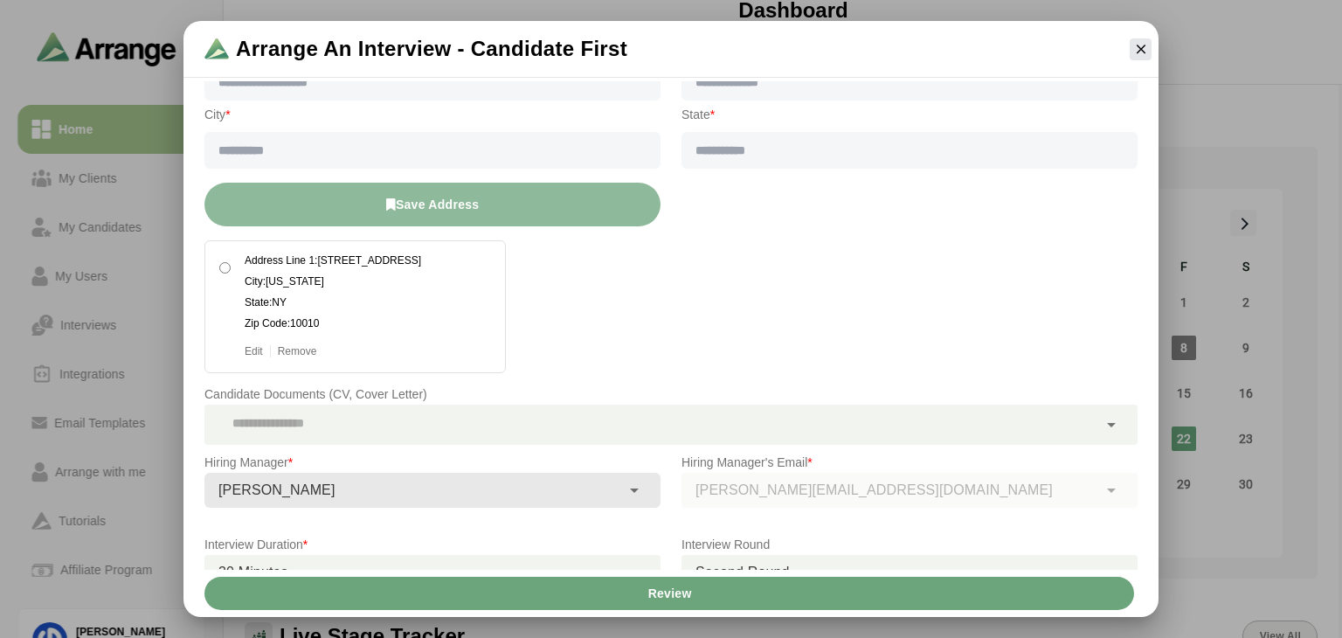
scroll to position [708, 0]
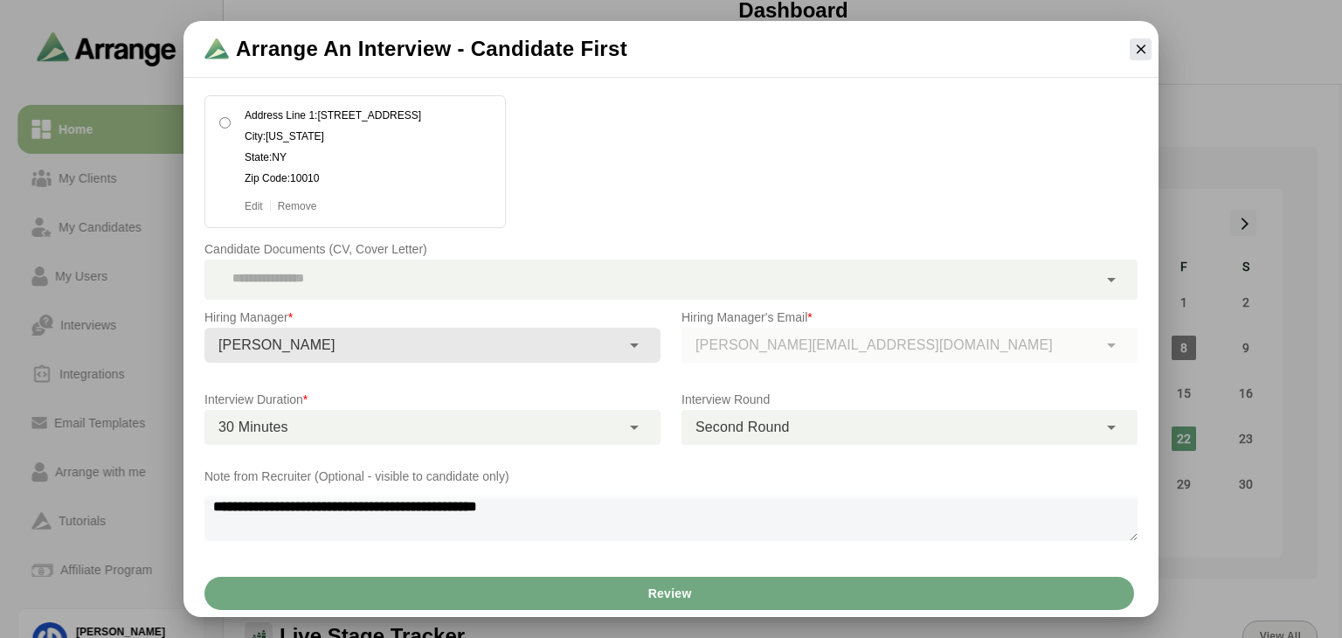
click at [678, 586] on span "Review" at bounding box center [669, 593] width 45 height 33
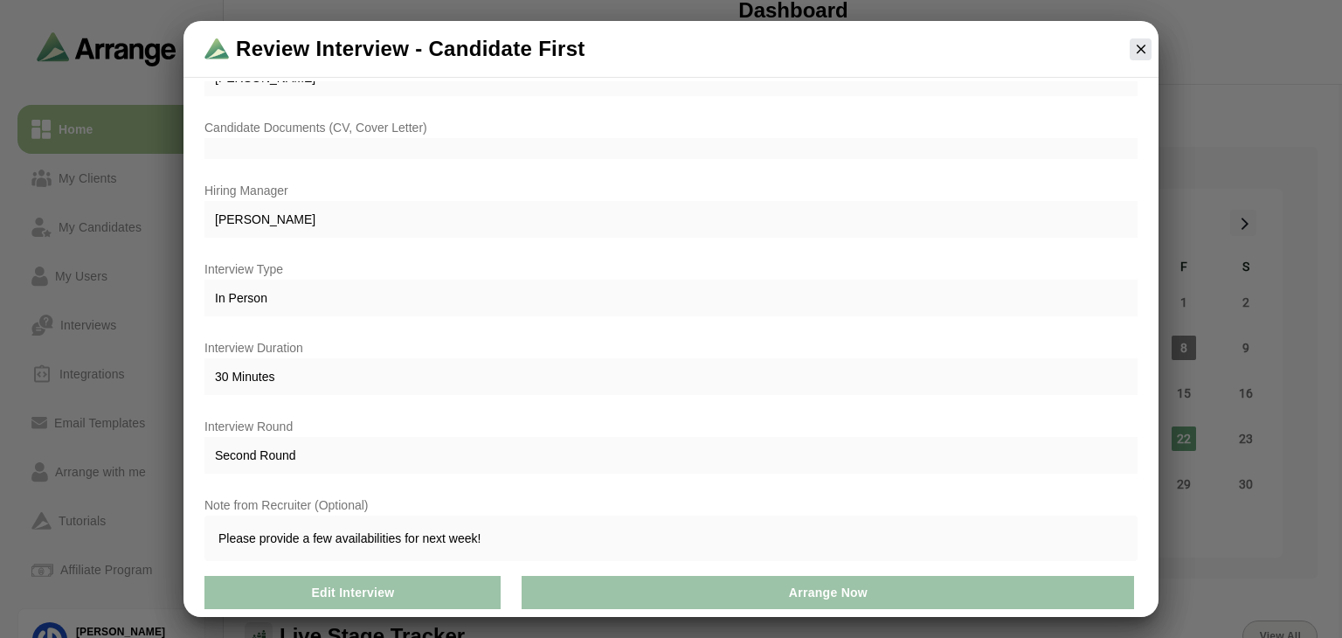
scroll to position [0, 0]
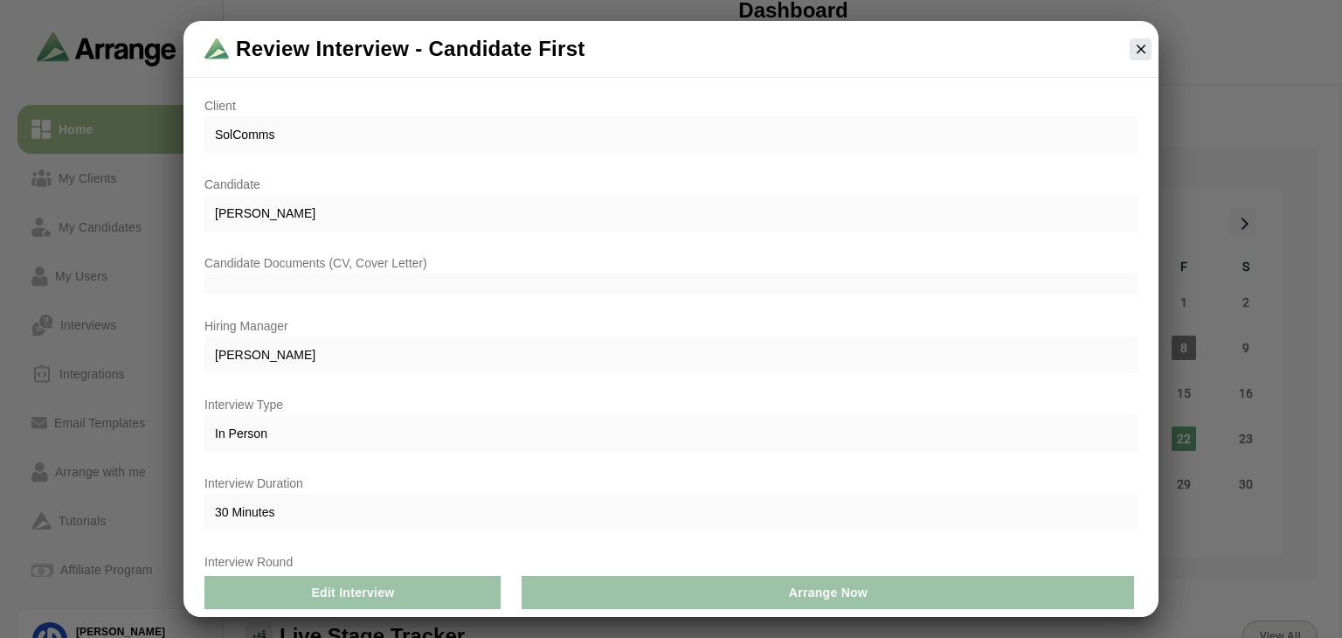
click at [789, 447] on span "In Person" at bounding box center [671, 433] width 933 height 37
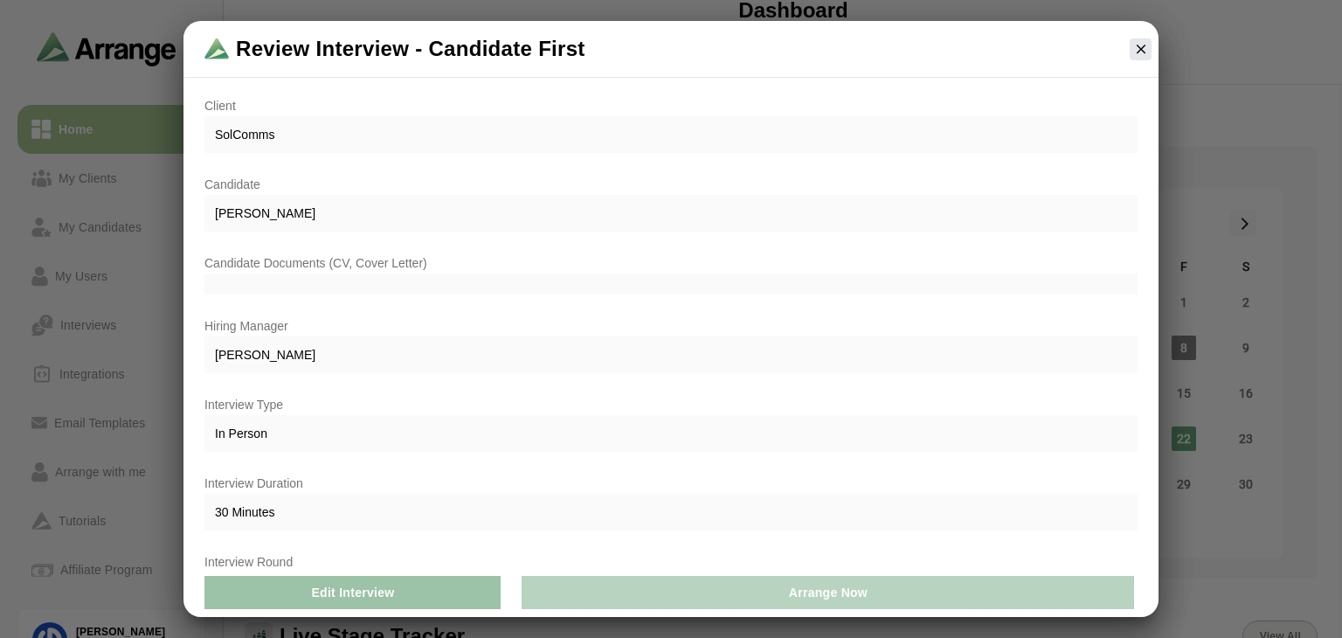
click at [821, 595] on span "Arrange Now" at bounding box center [828, 592] width 80 height 33
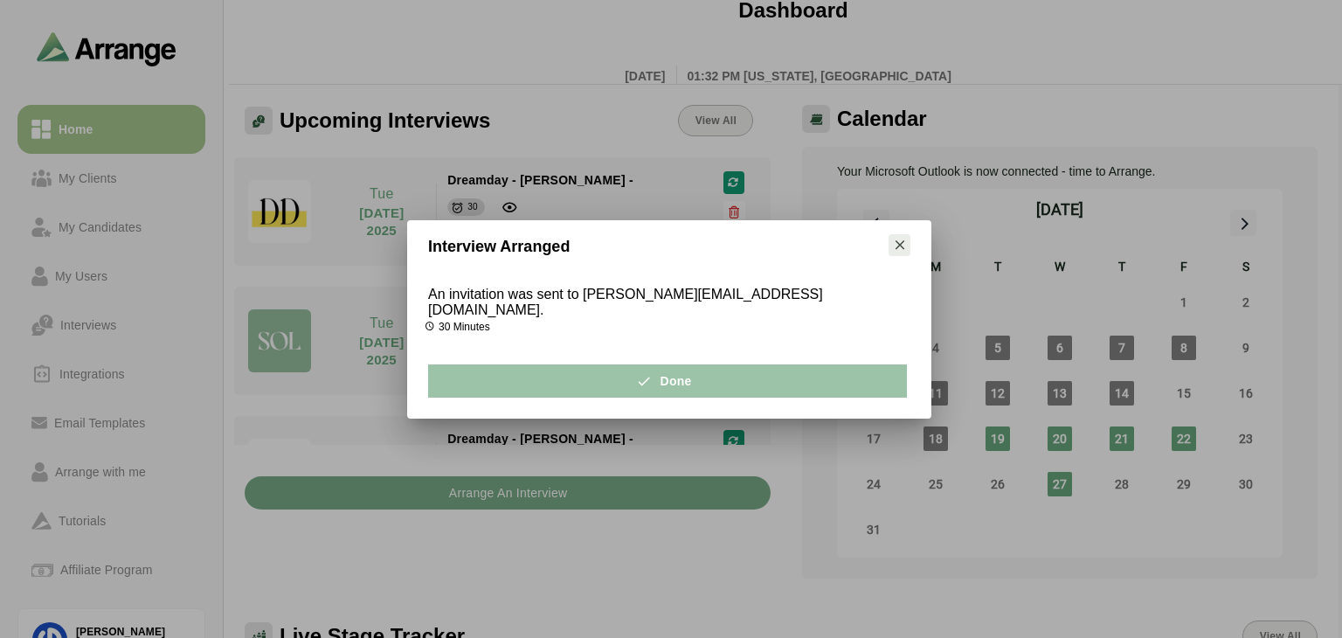
click at [898, 253] on icon "button" at bounding box center [900, 245] width 16 height 16
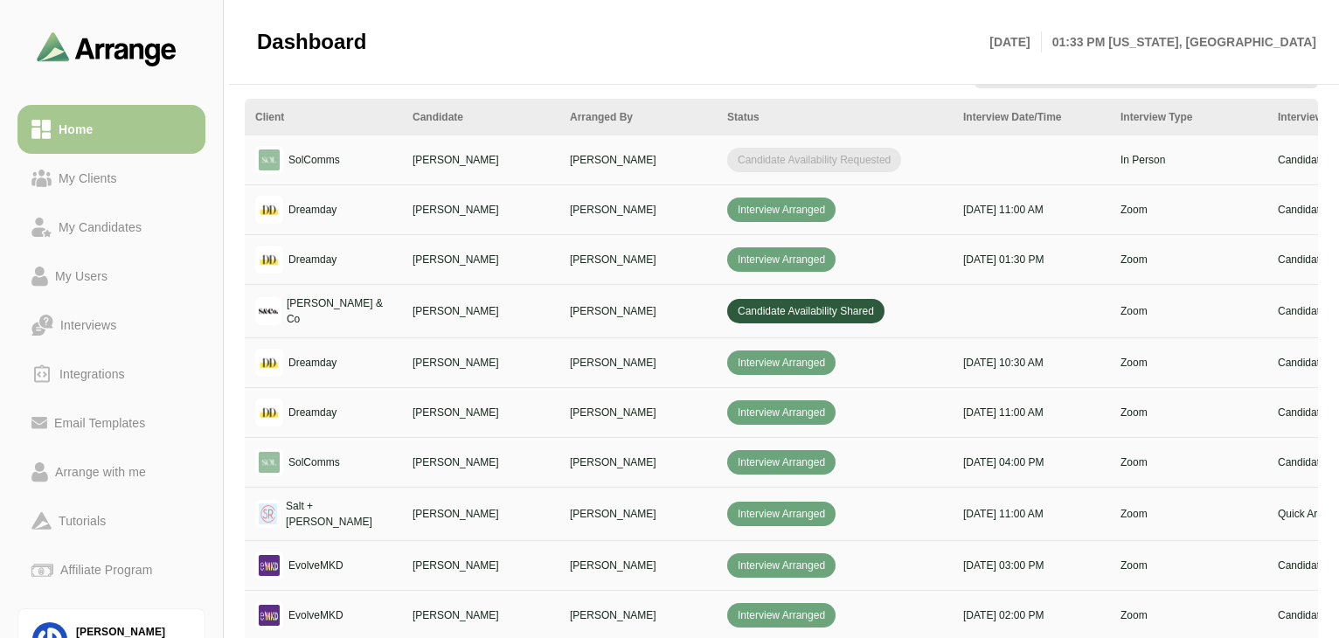
scroll to position [706, 0]
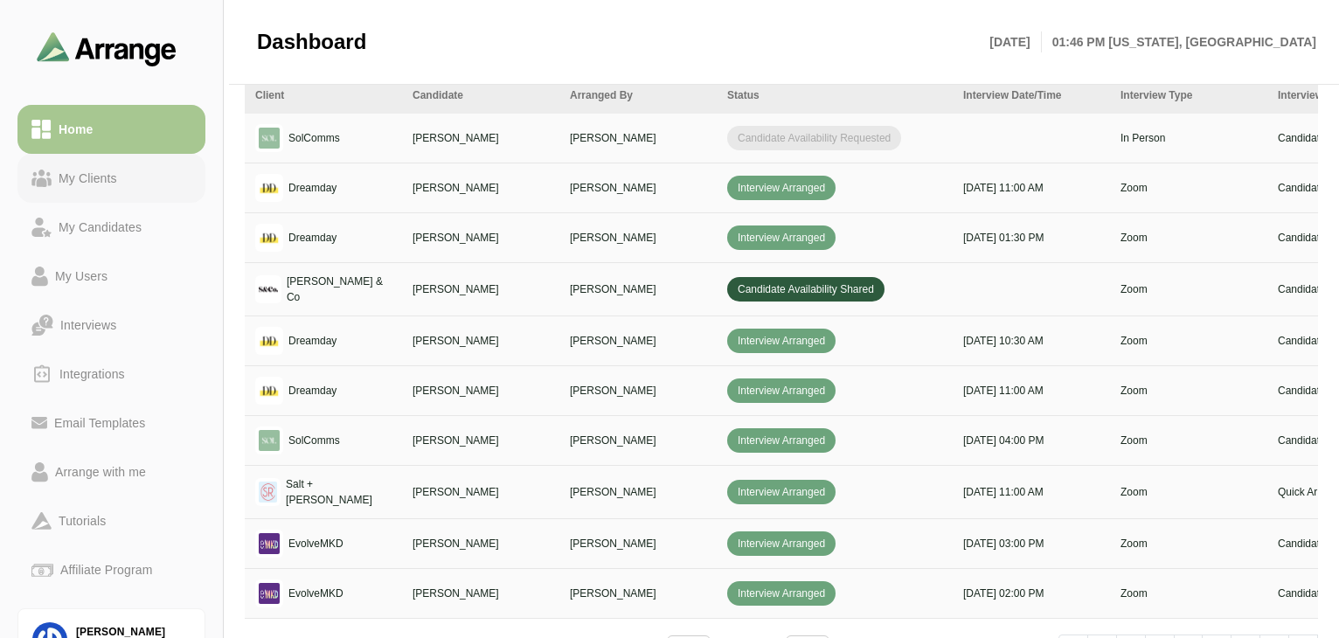
click at [82, 193] on link "My Clients" at bounding box center [111, 178] width 188 height 49
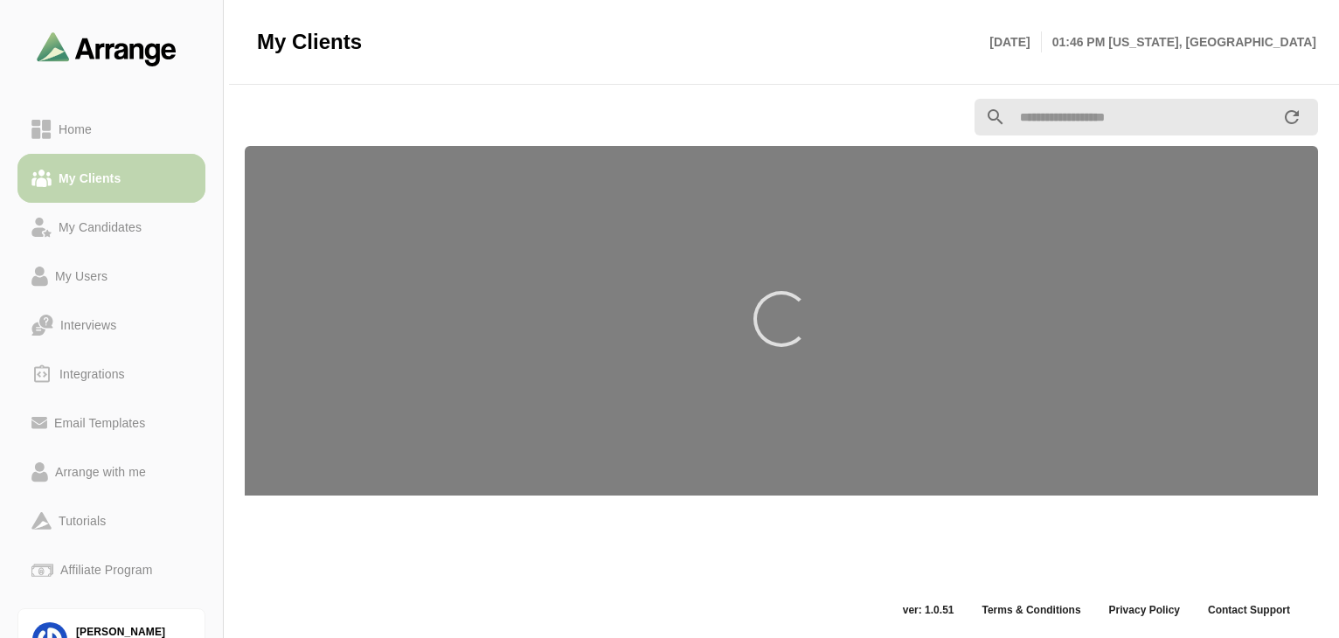
scroll to position [6, 0]
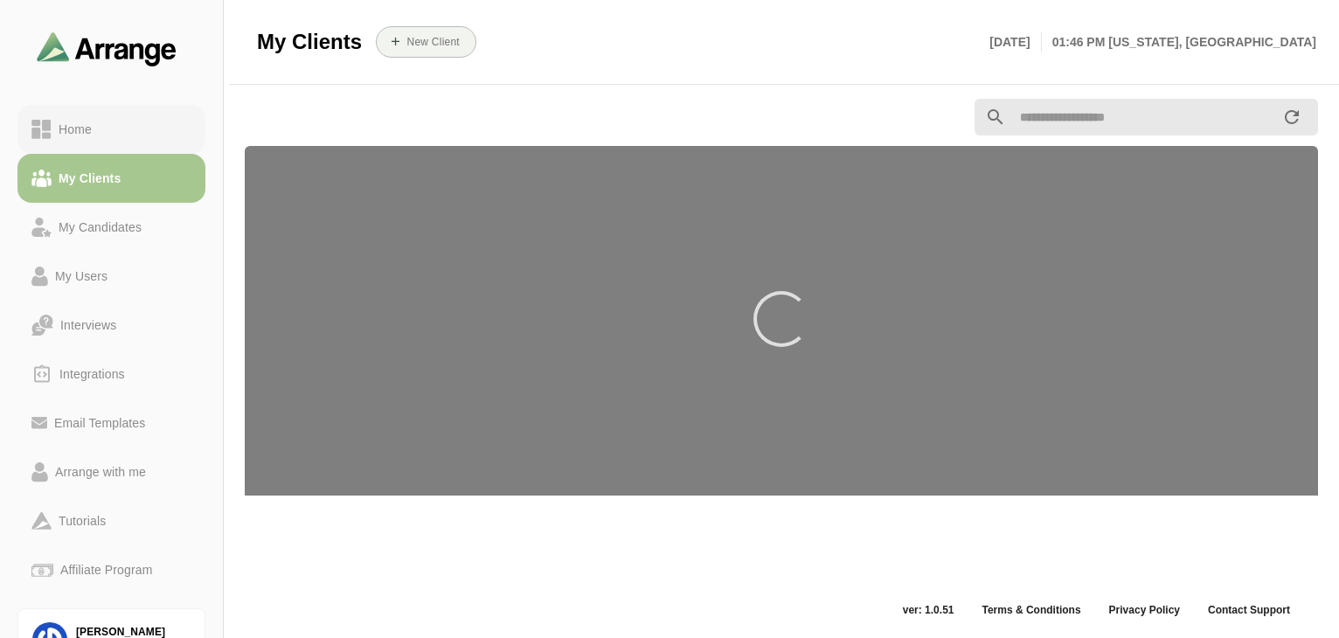
click at [97, 144] on link "Home" at bounding box center [111, 129] width 188 height 49
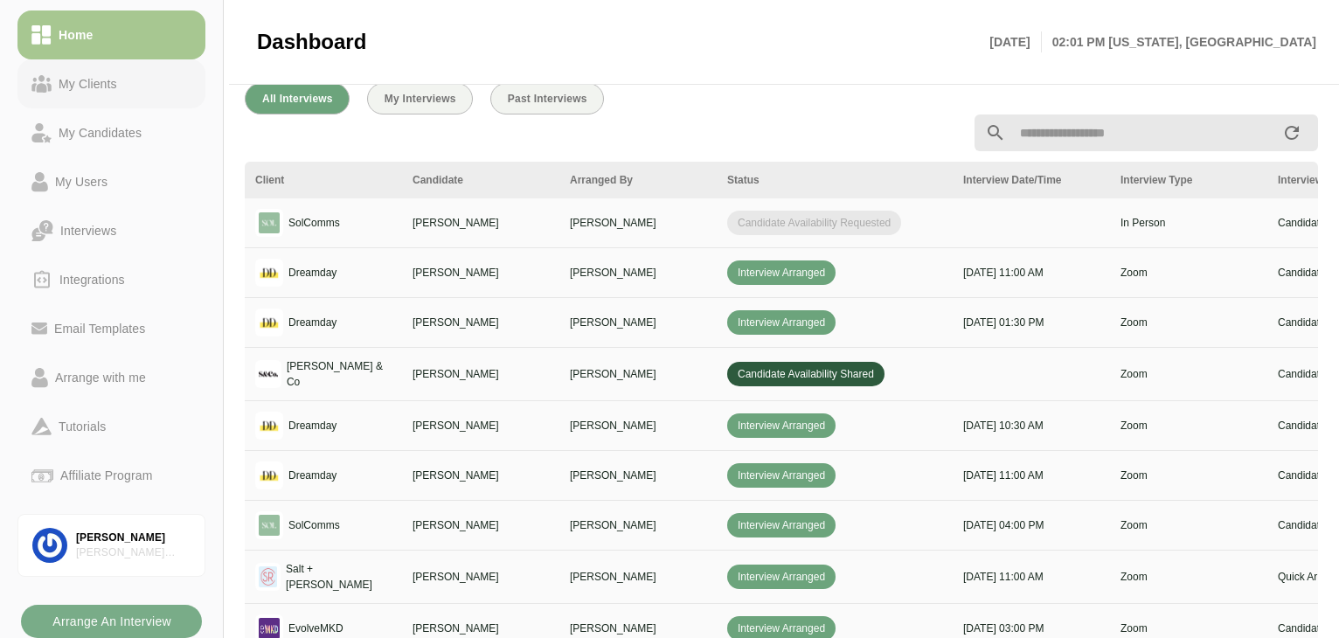
click at [87, 94] on link "My Clients" at bounding box center [111, 83] width 188 height 49
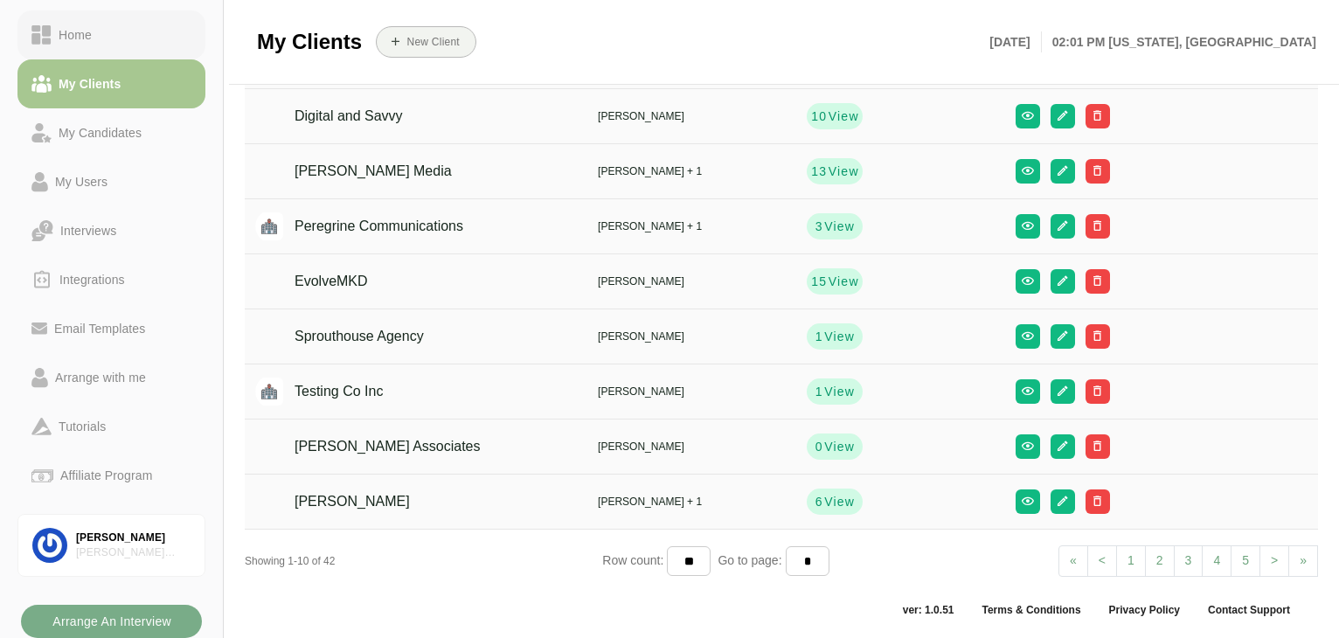
scroll to position [207, 0]
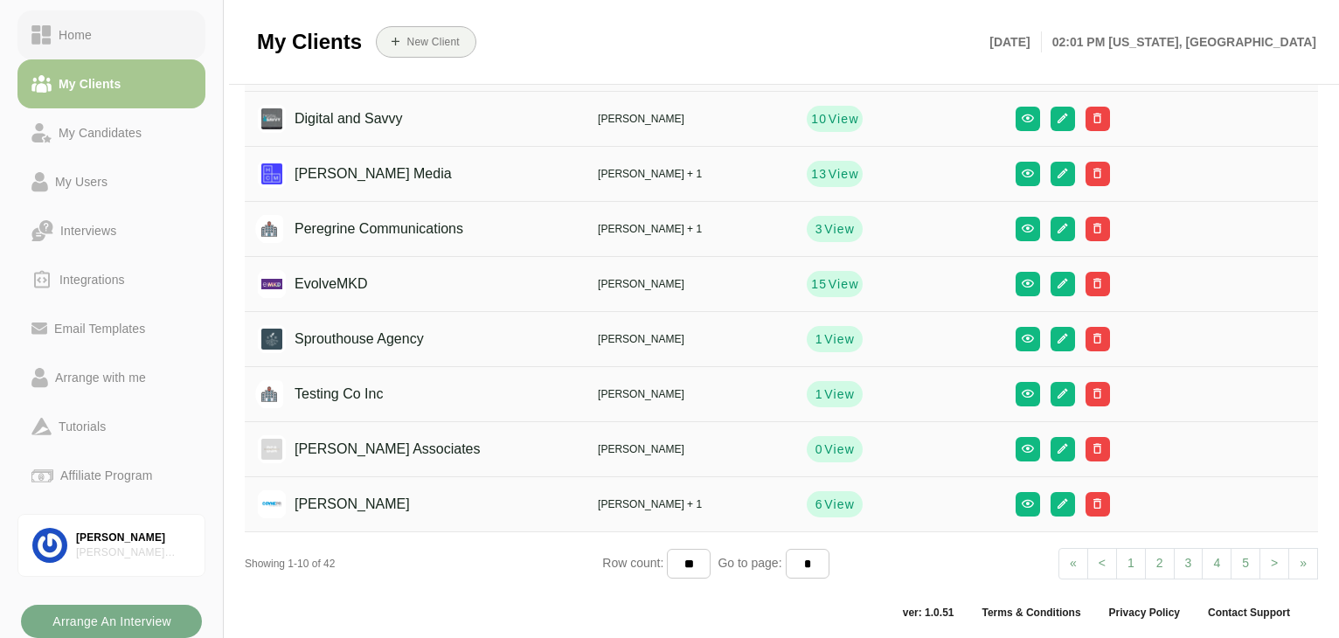
click at [91, 30] on div "Home" at bounding box center [75, 34] width 47 height 21
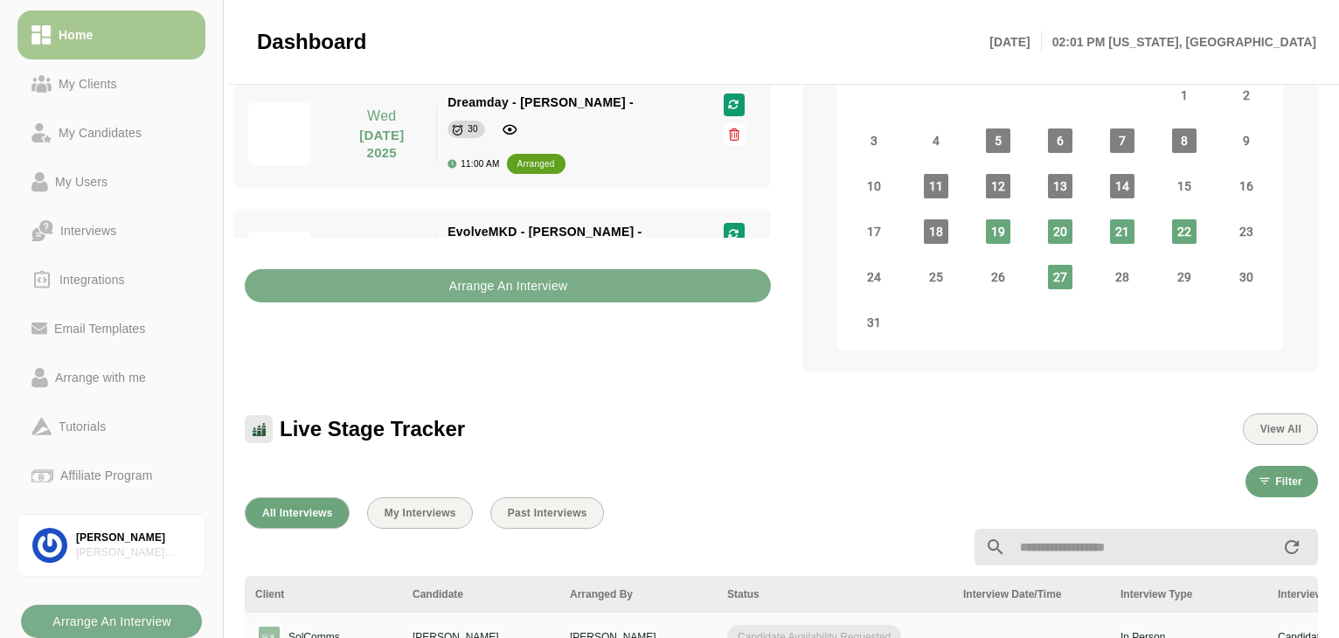
scroll to position [392, 0]
